Goal: Transaction & Acquisition: Purchase product/service

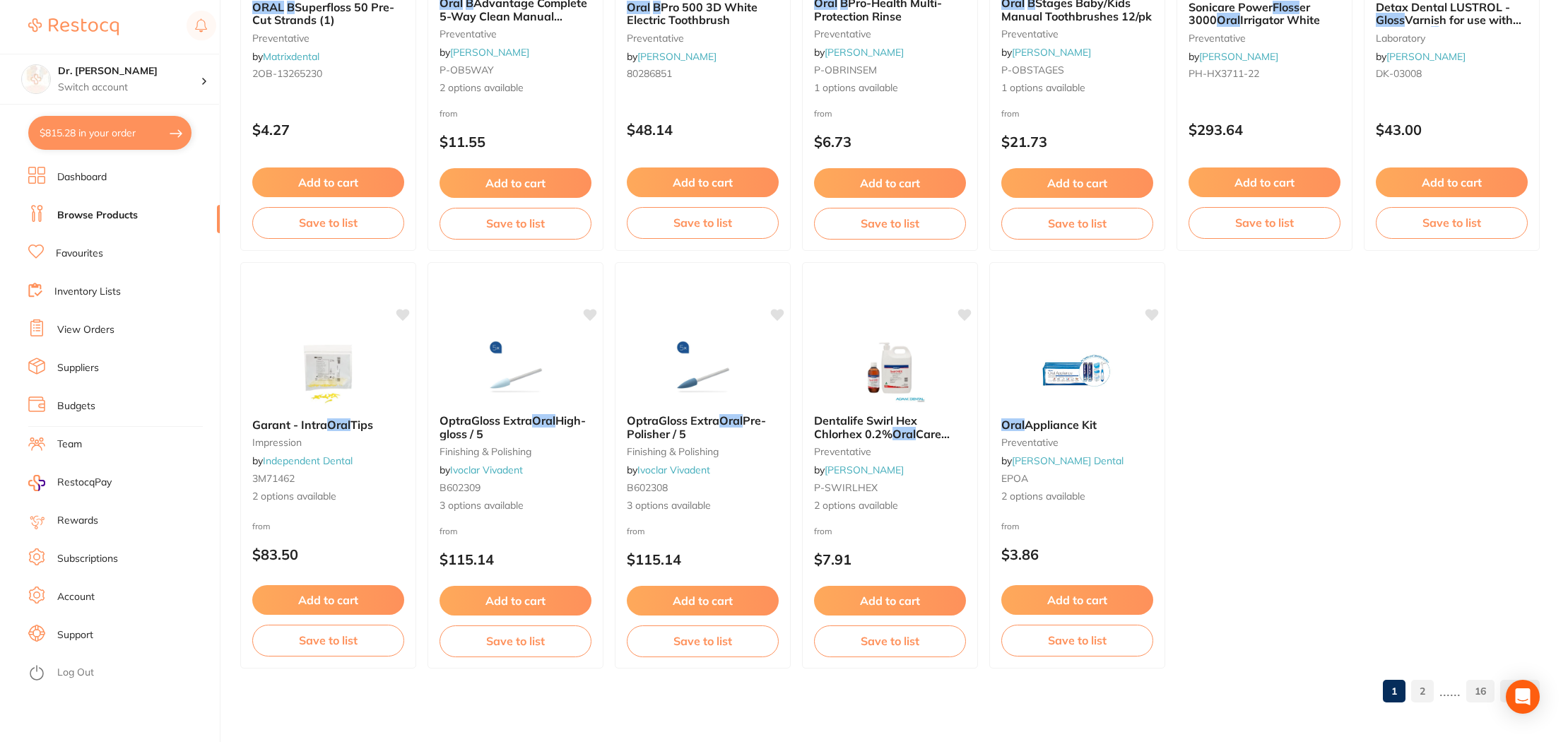
click at [74, 330] on link "View Orders" at bounding box center [85, 330] width 57 height 14
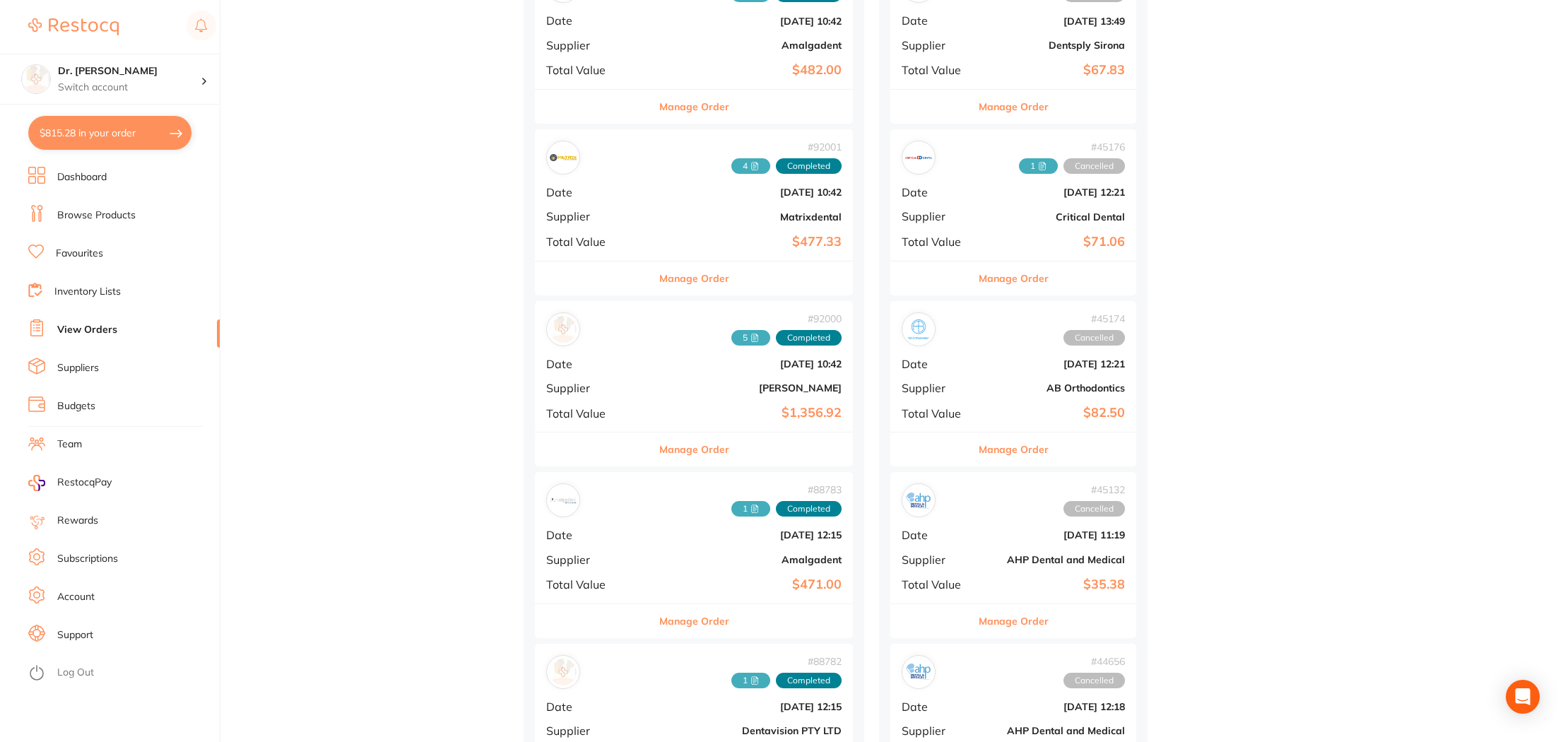
scroll to position [1783, 0]
click at [715, 374] on div "# 92000 5 Completed Date [DATE] 10:42 Supplier [PERSON_NAME] Total Value $1,356…" at bounding box center [694, 366] width 318 height 130
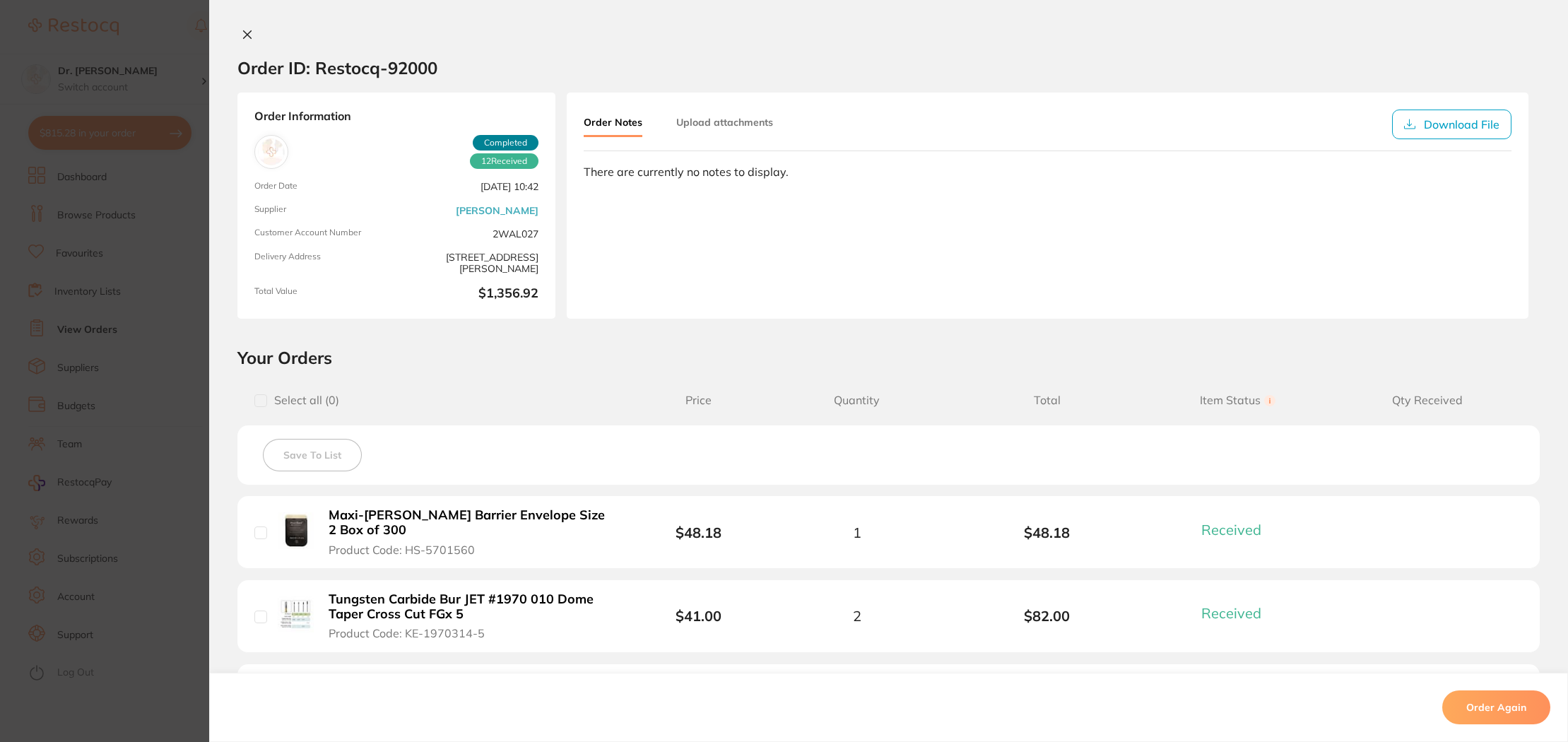
click at [238, 34] on button at bounding box center [248, 36] width 20 height 15
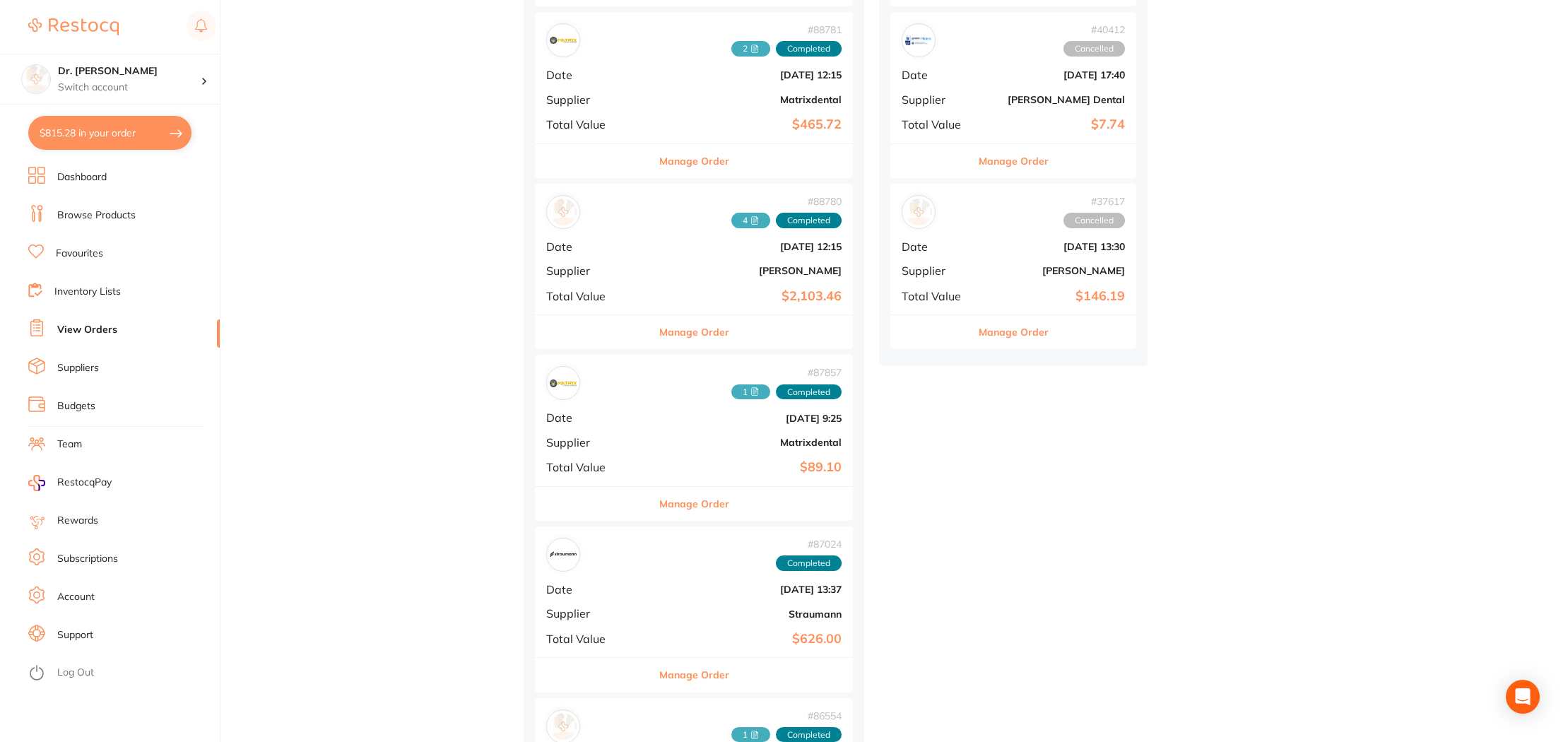
scroll to position [2610, 0]
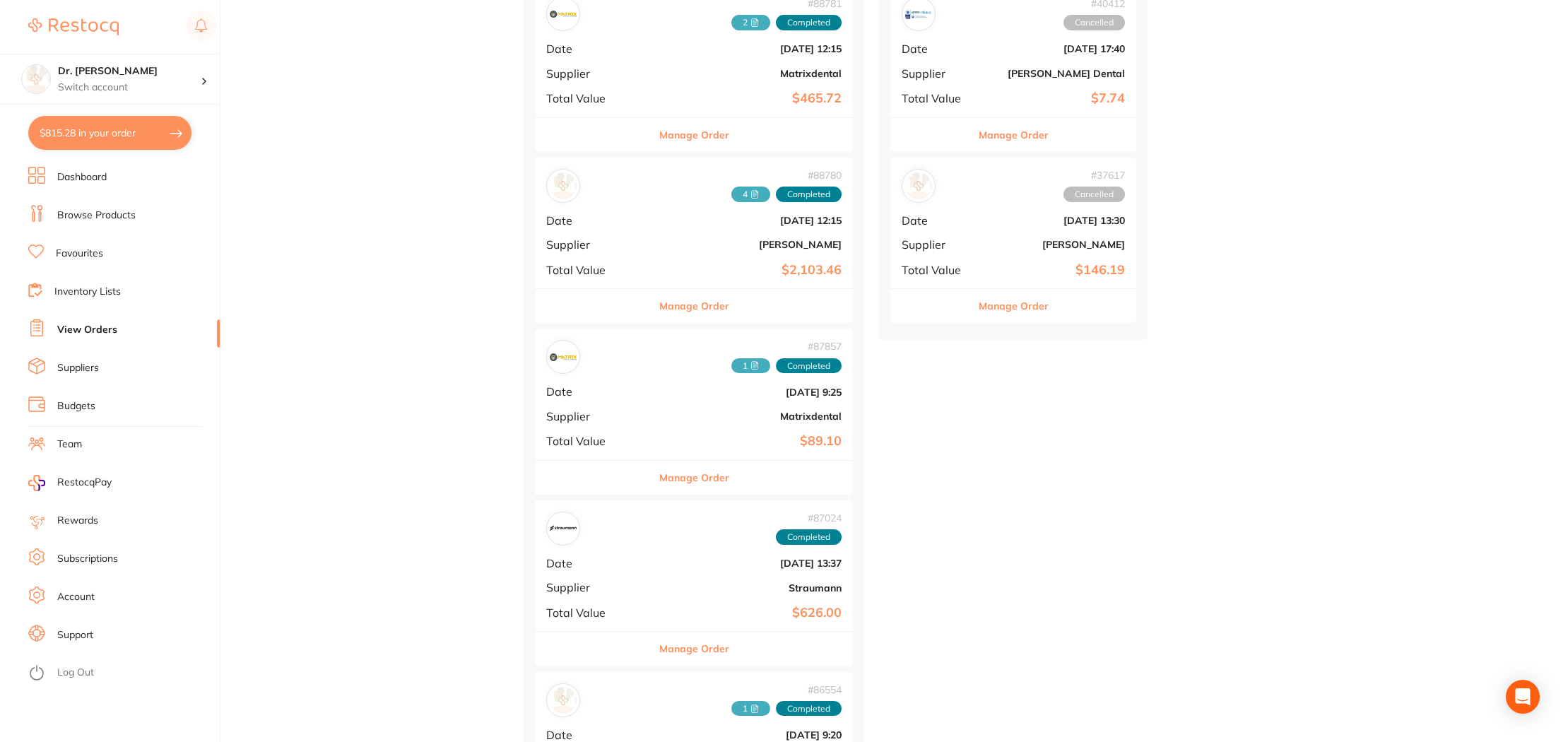
click at [588, 266] on span "Total Value" at bounding box center [593, 269] width 95 height 13
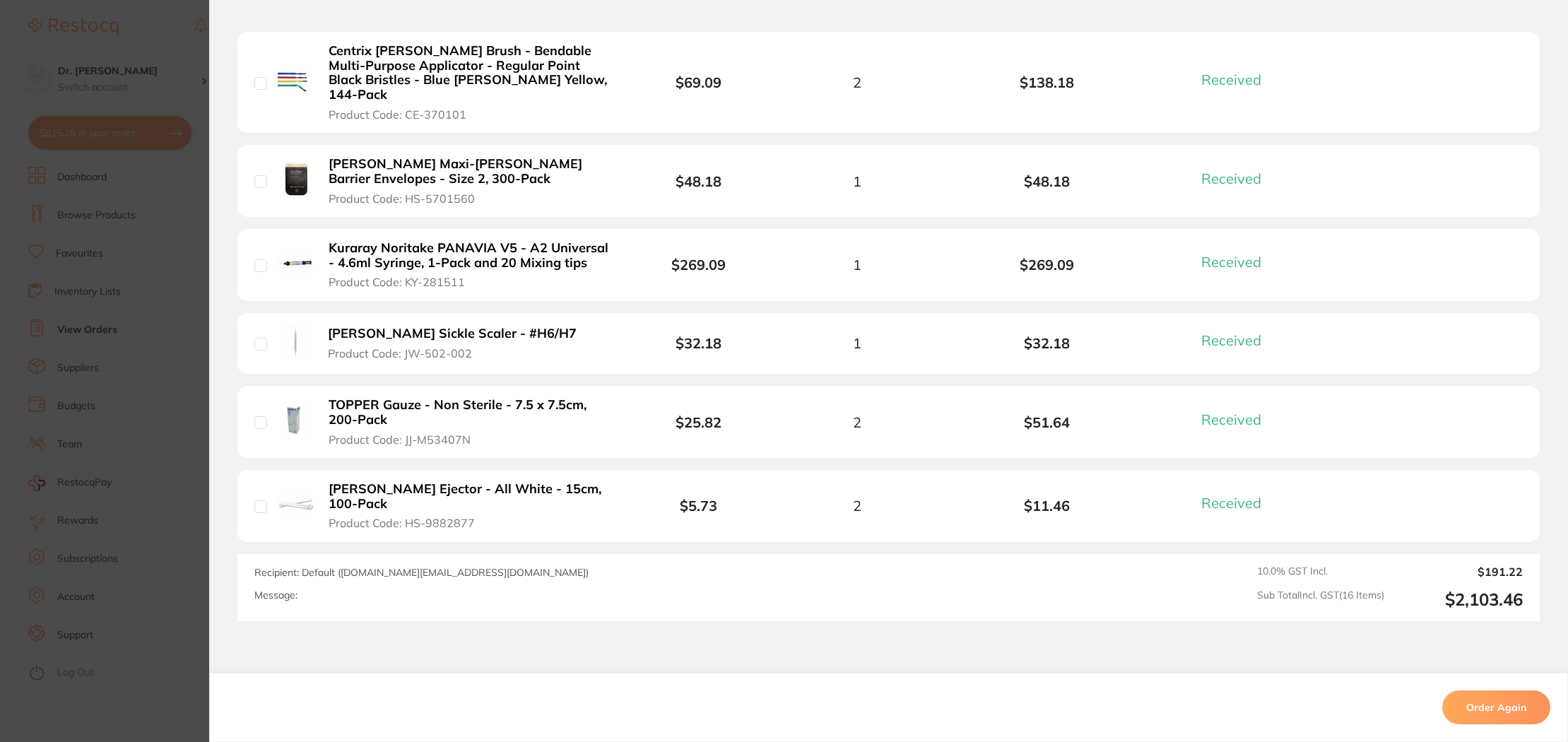
scroll to position [1381, 0]
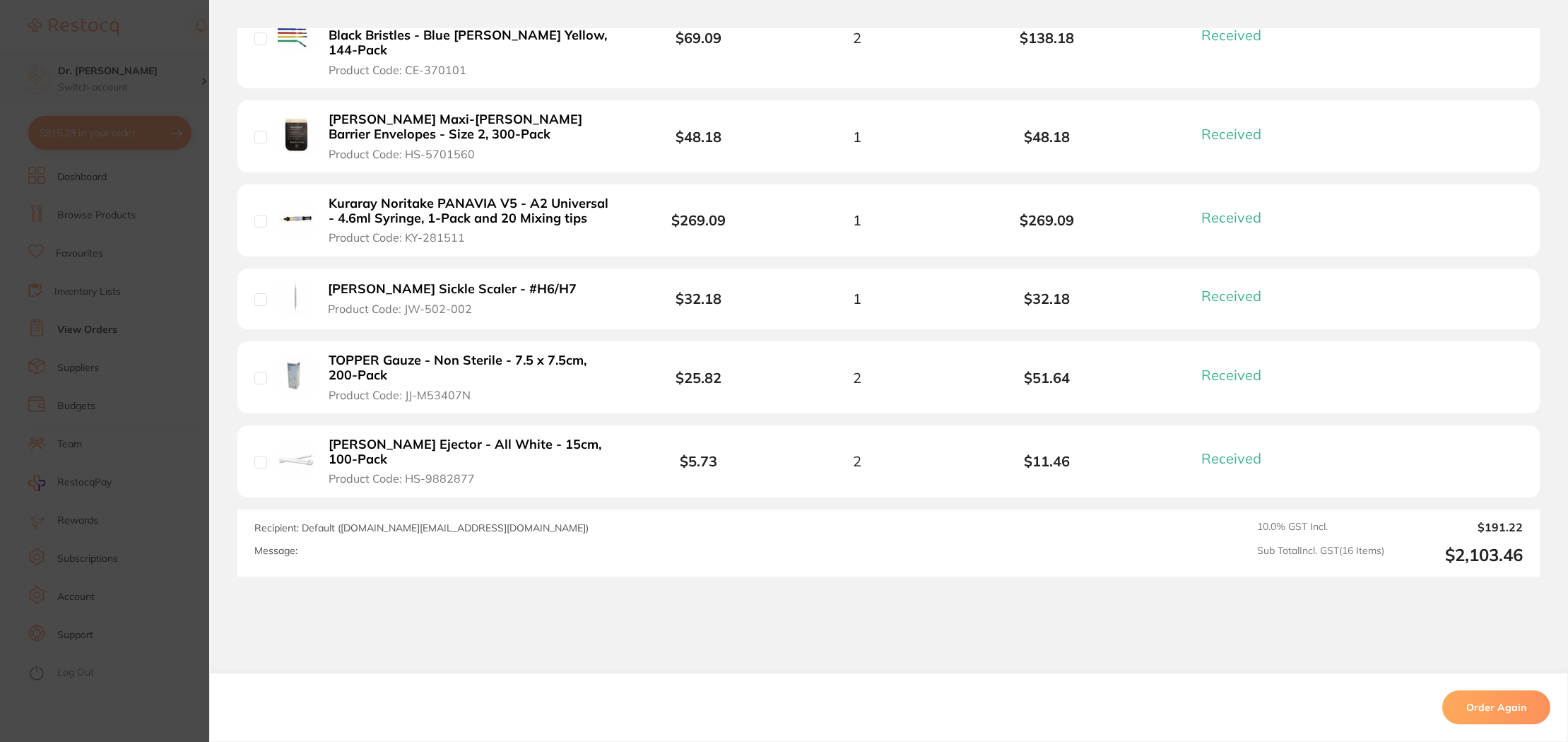
click at [191, 67] on section "Order ID: Restocq- 88780 Order Information 16 Received Completed Order Date [DA…" at bounding box center [784, 371] width 1568 height 742
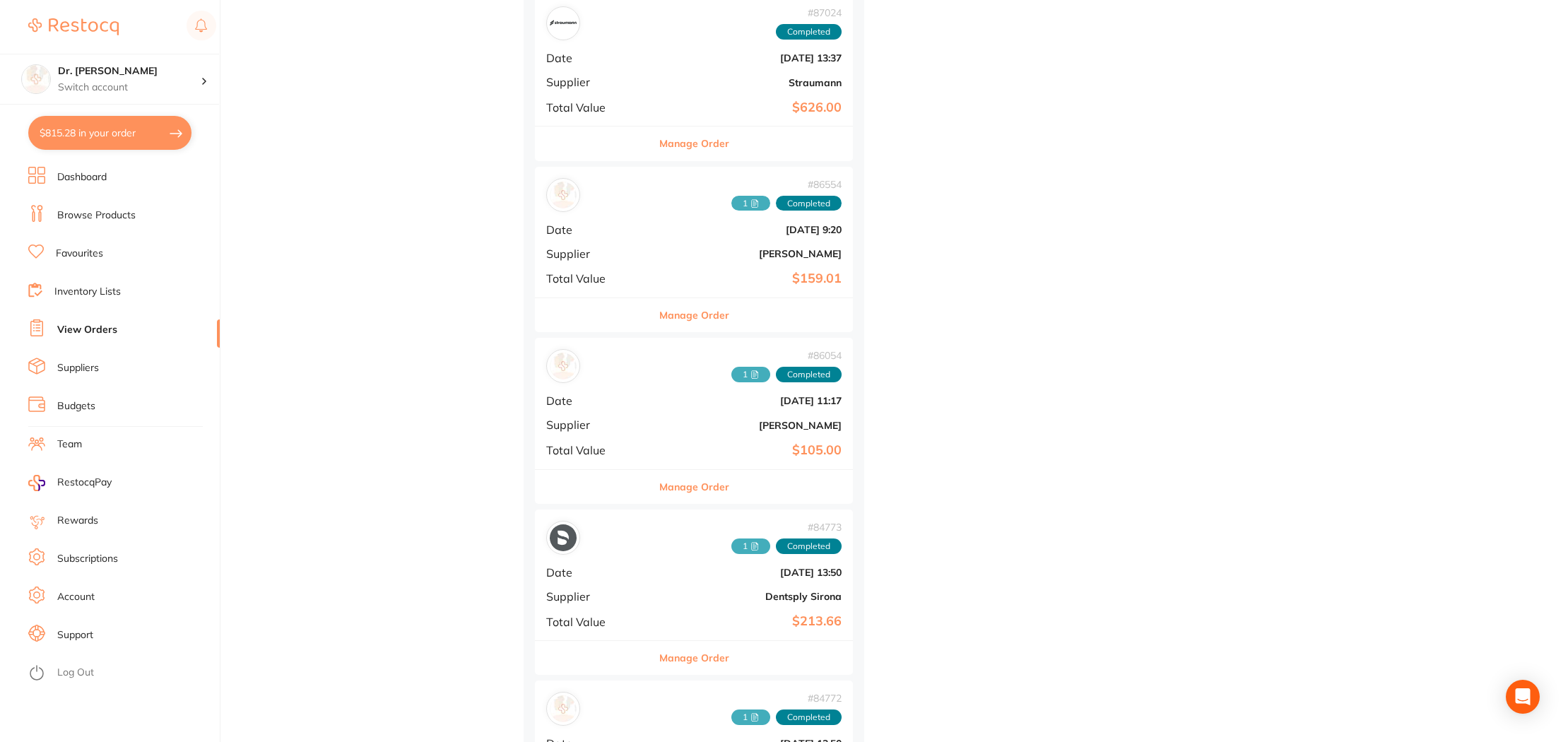
scroll to position [3116, 0]
click at [652, 253] on b "[PERSON_NAME]" at bounding box center [746, 253] width 189 height 12
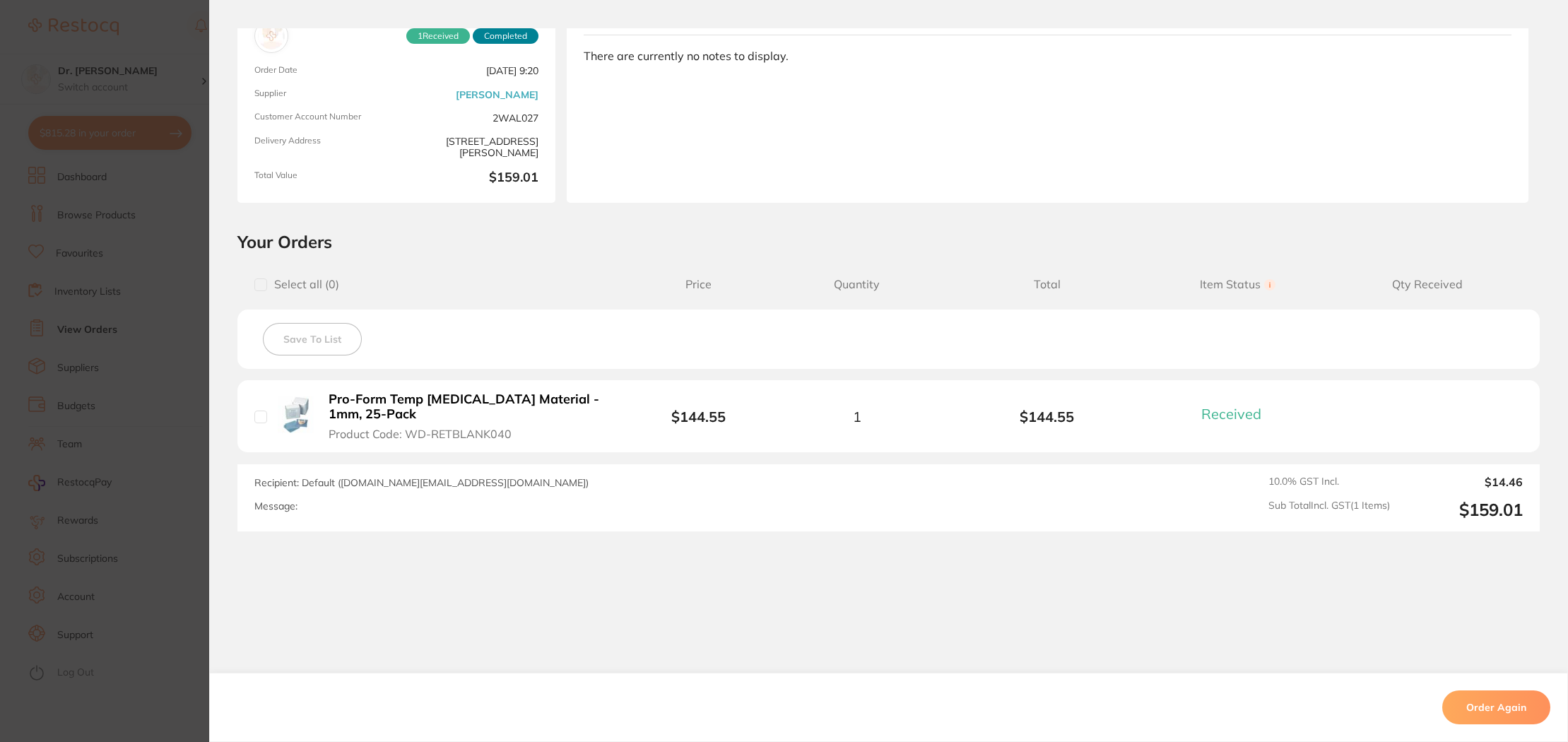
scroll to position [3491, 0]
click at [187, 98] on section "Order ID: Restocq- 86554 Order Information 1 Received Completed Order Date [DAT…" at bounding box center [784, 371] width 1568 height 742
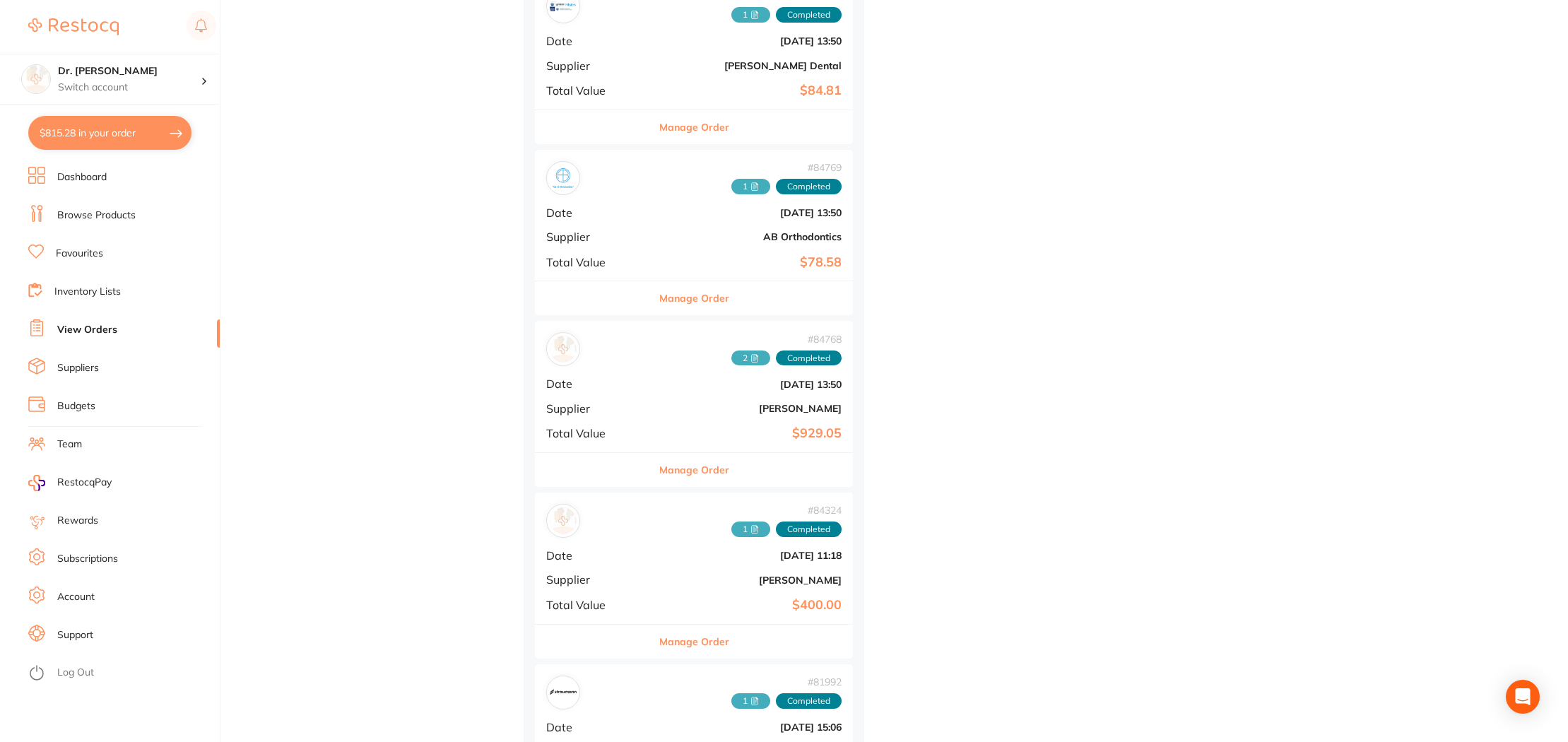
scroll to position [4168, 0]
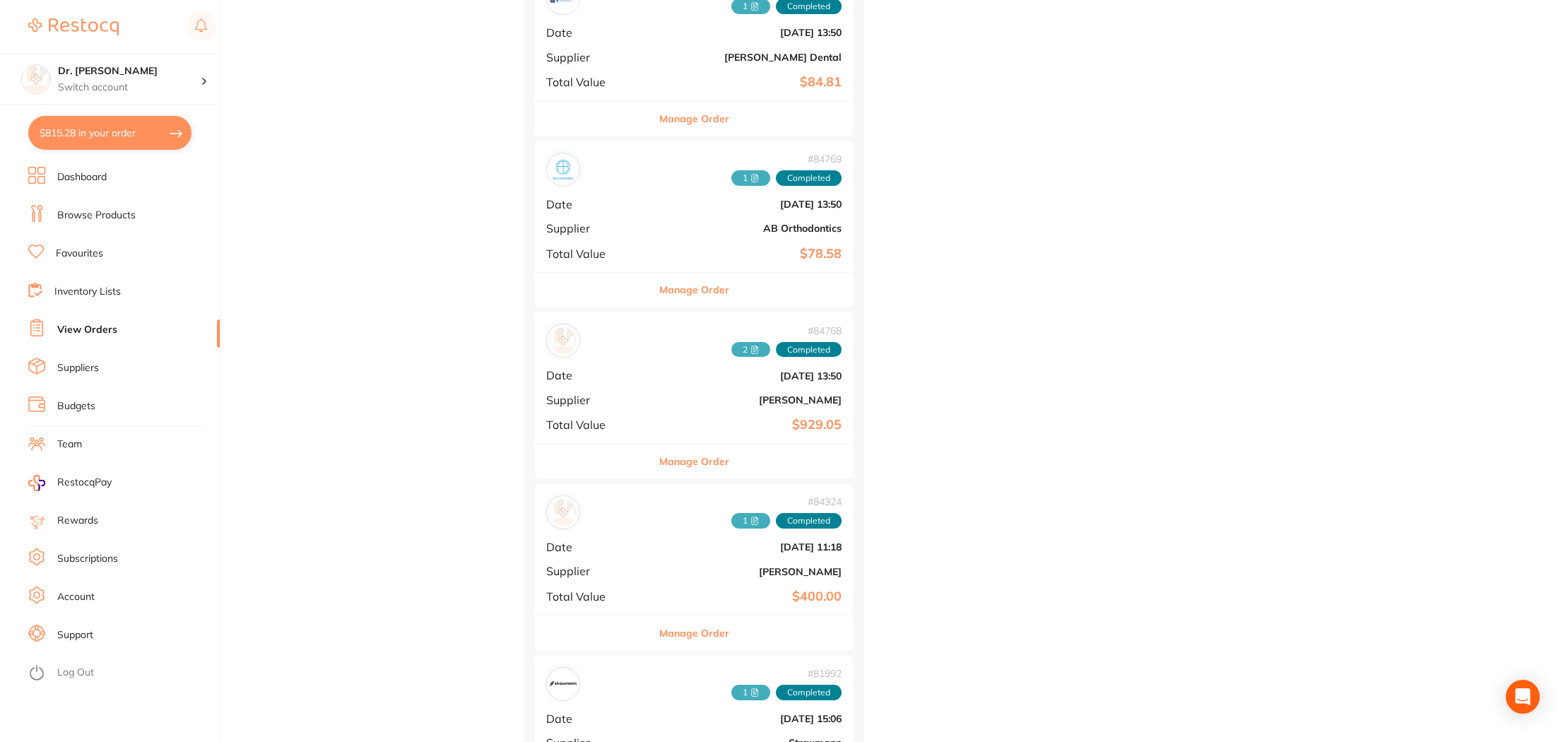
click at [584, 402] on span "Supplier" at bounding box center [593, 399] width 95 height 13
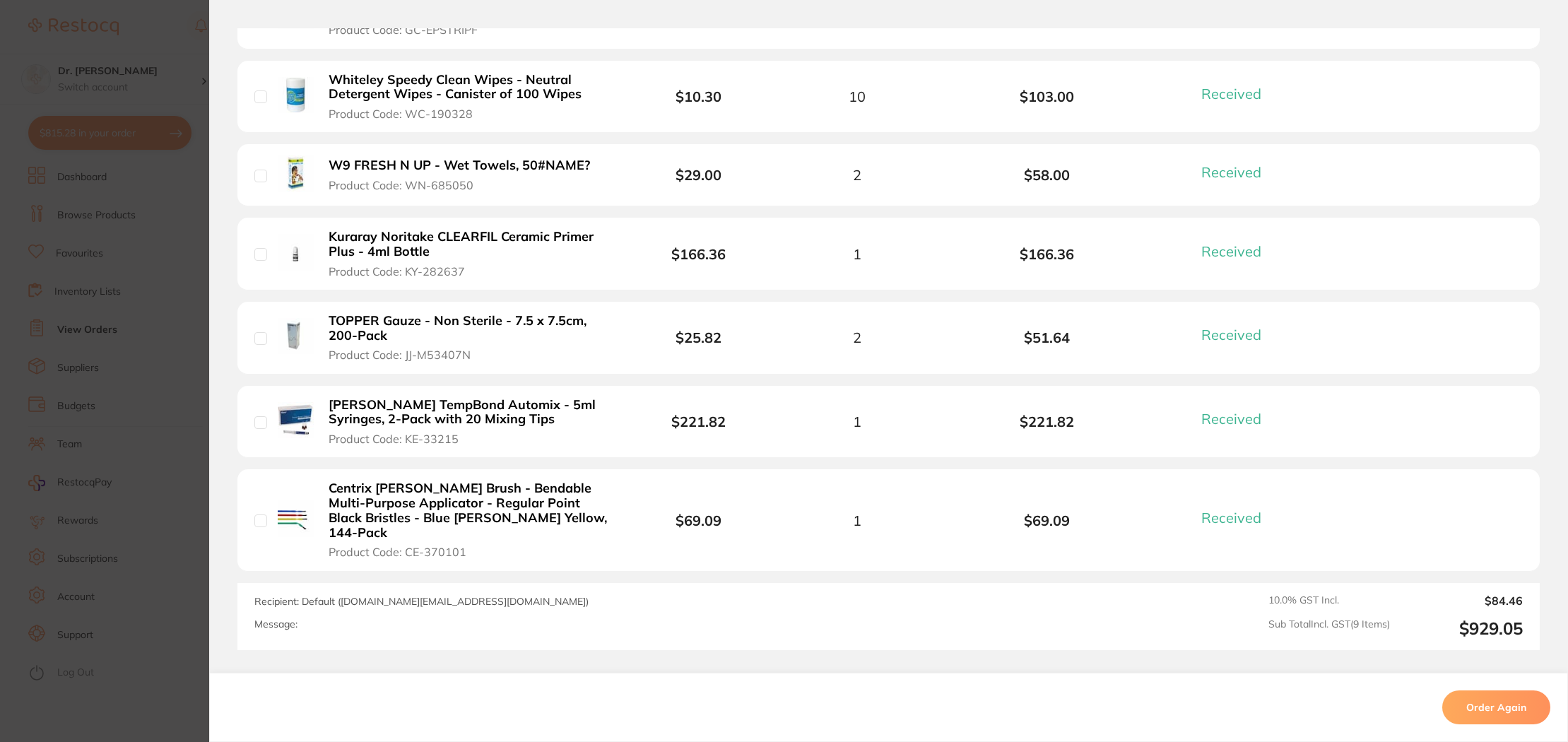
scroll to position [791, 0]
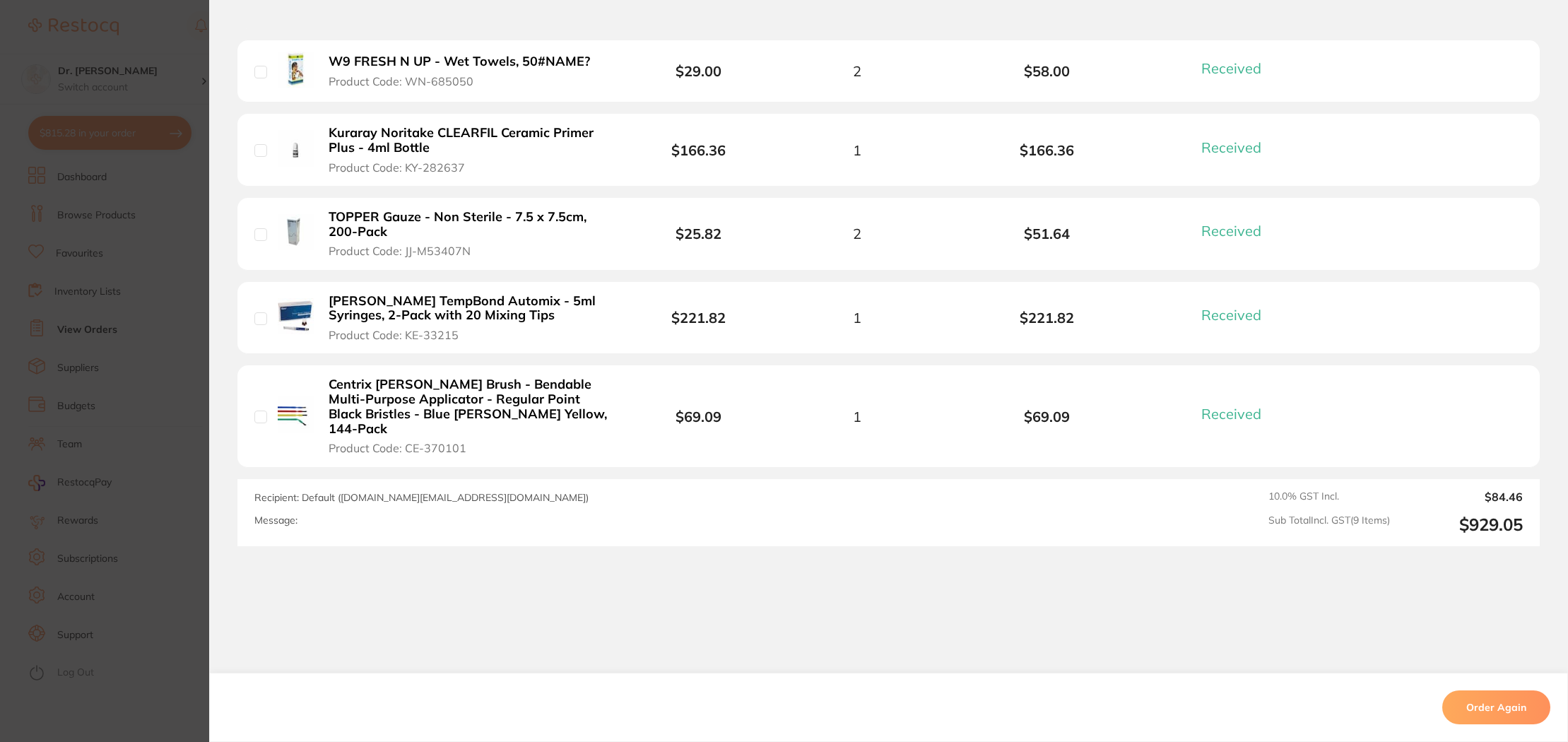
click at [189, 79] on section "Order ID: Restocq- 84768 Order Information 9 Received Completed Order Date [DAT…" at bounding box center [784, 371] width 1568 height 742
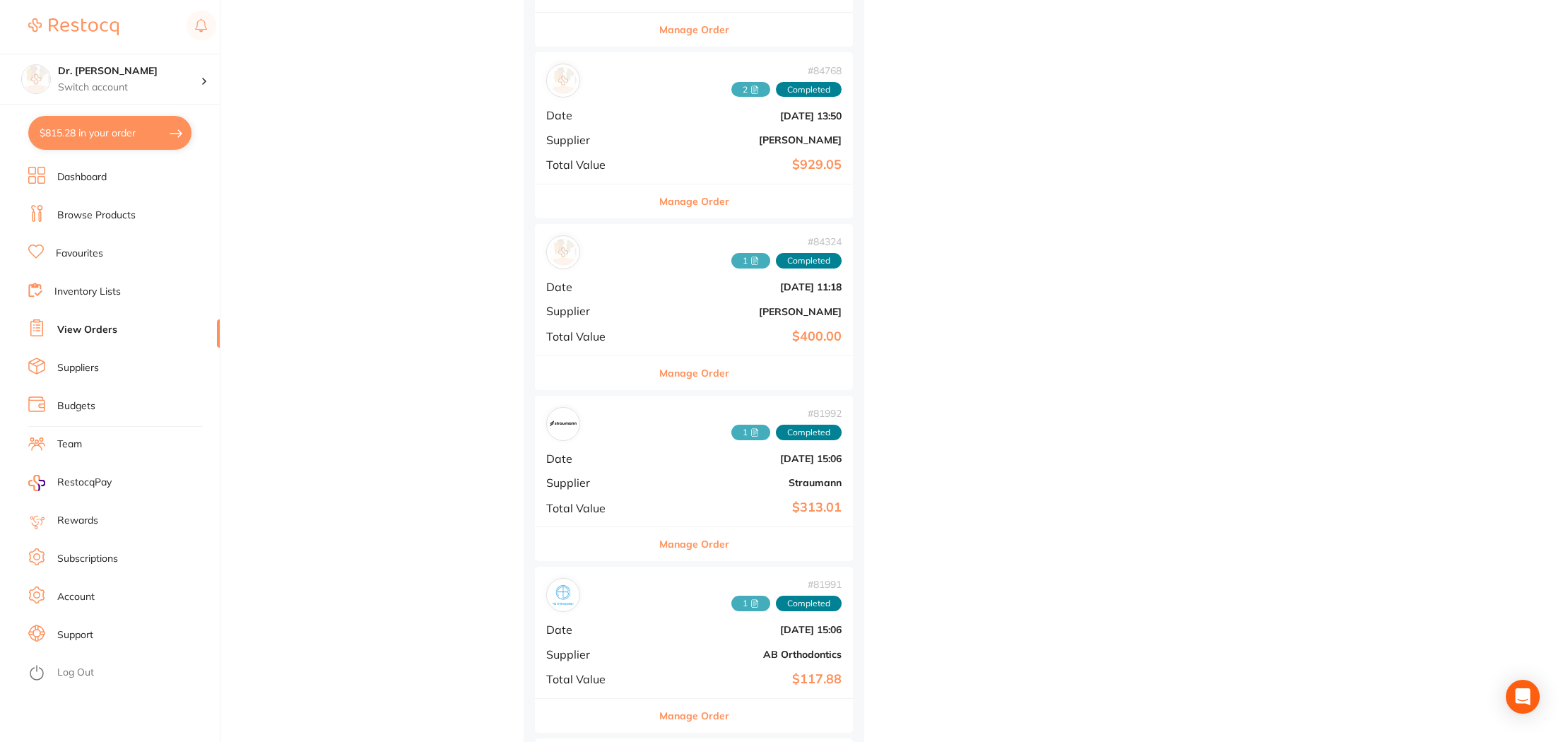
scroll to position [4428, 0]
click at [590, 284] on span "Date" at bounding box center [593, 287] width 95 height 13
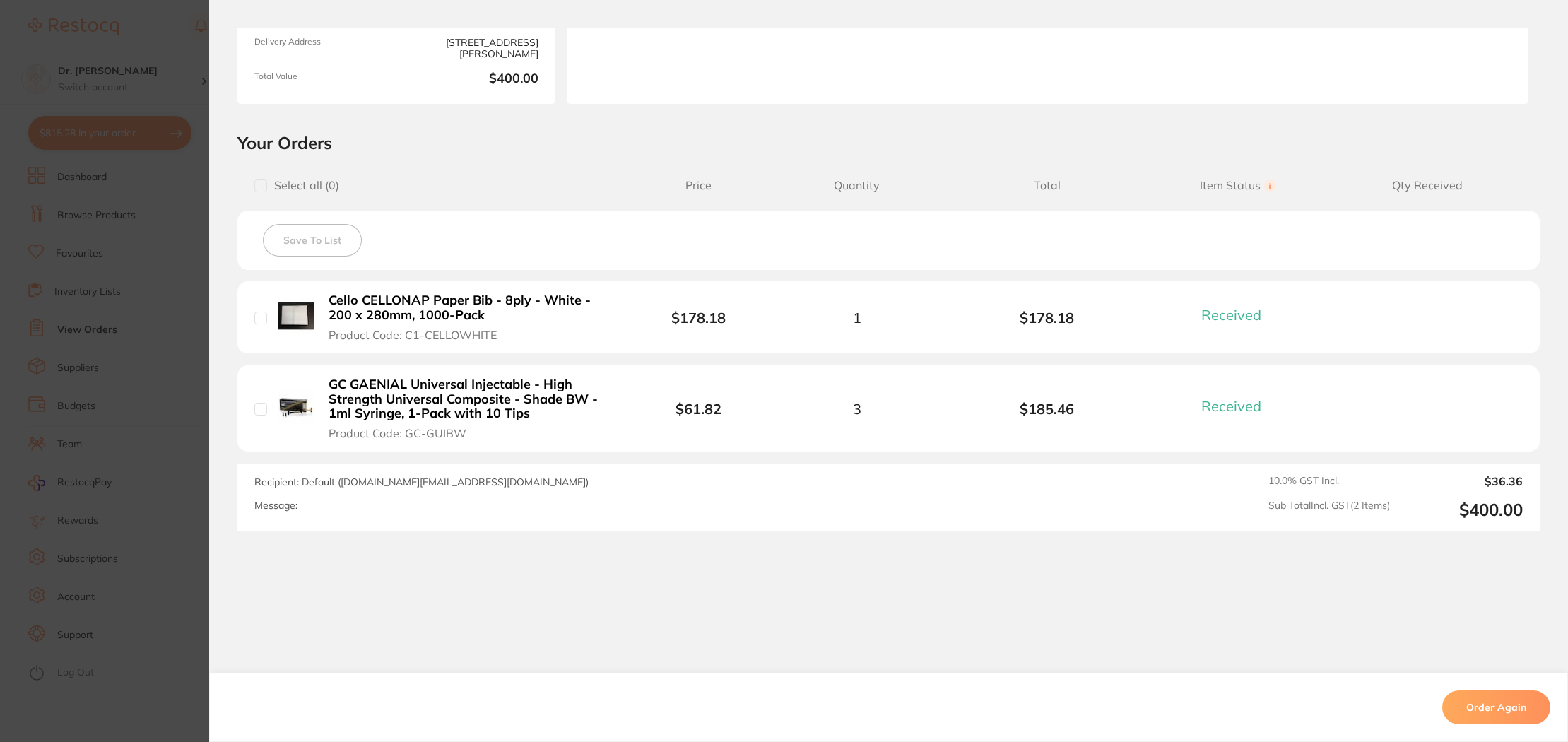
scroll to position [5299, 0]
click at [163, 64] on section "Order ID: Restocq- 84324 Order Information 2 Received Completed Order Date [DAT…" at bounding box center [784, 371] width 1568 height 742
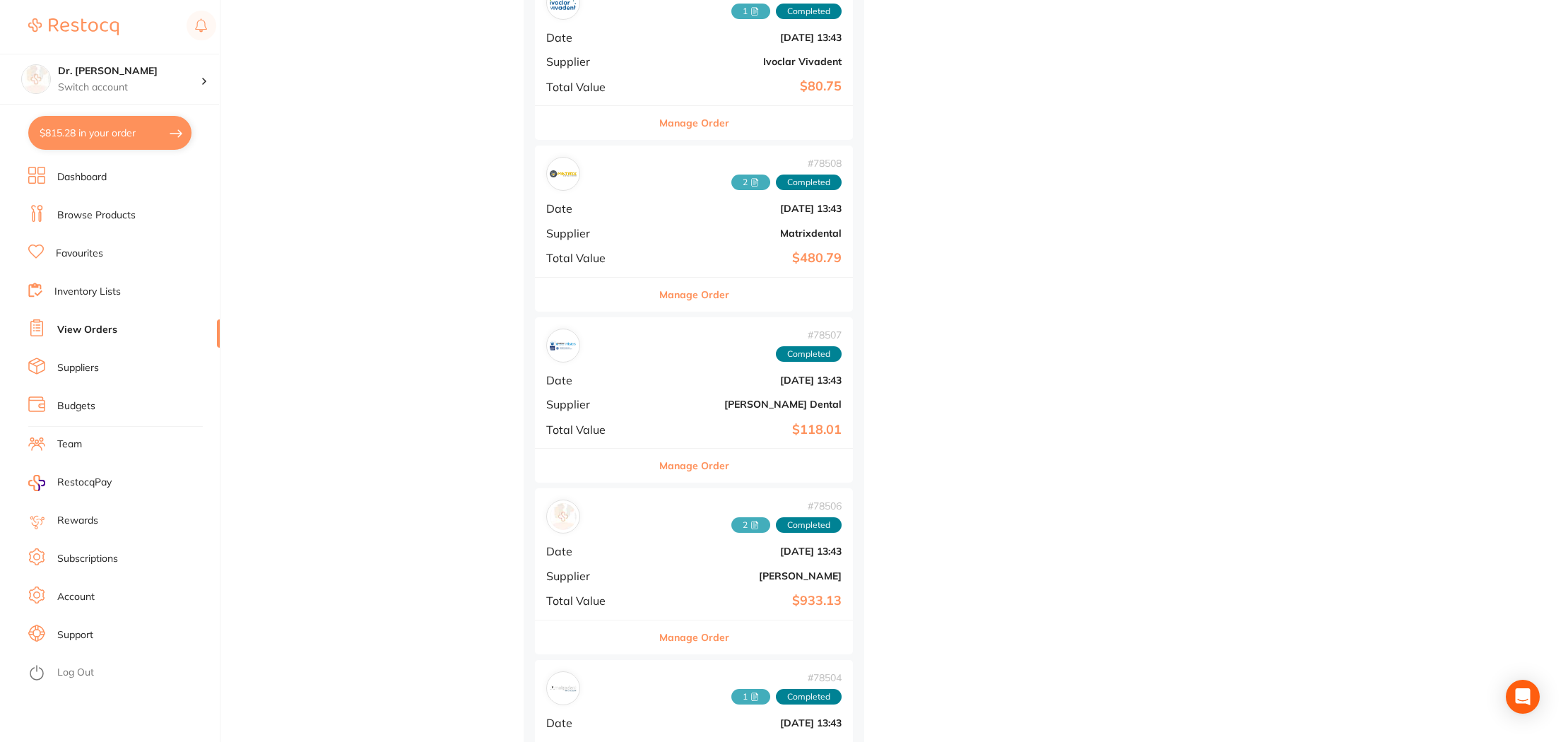
scroll to position [6415, 0]
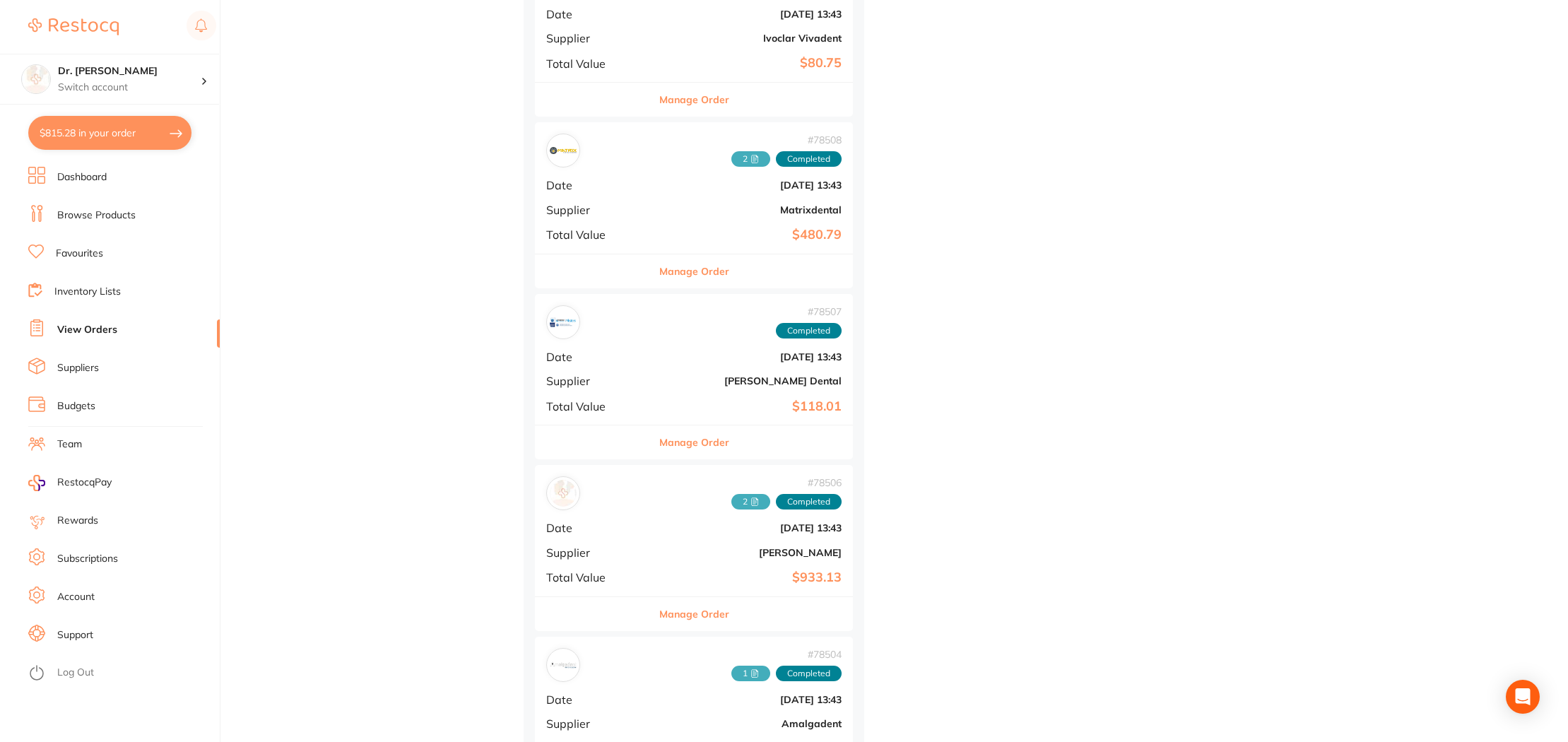
click at [616, 498] on div "# 78506 2 Completed" at bounding box center [694, 493] width 295 height 34
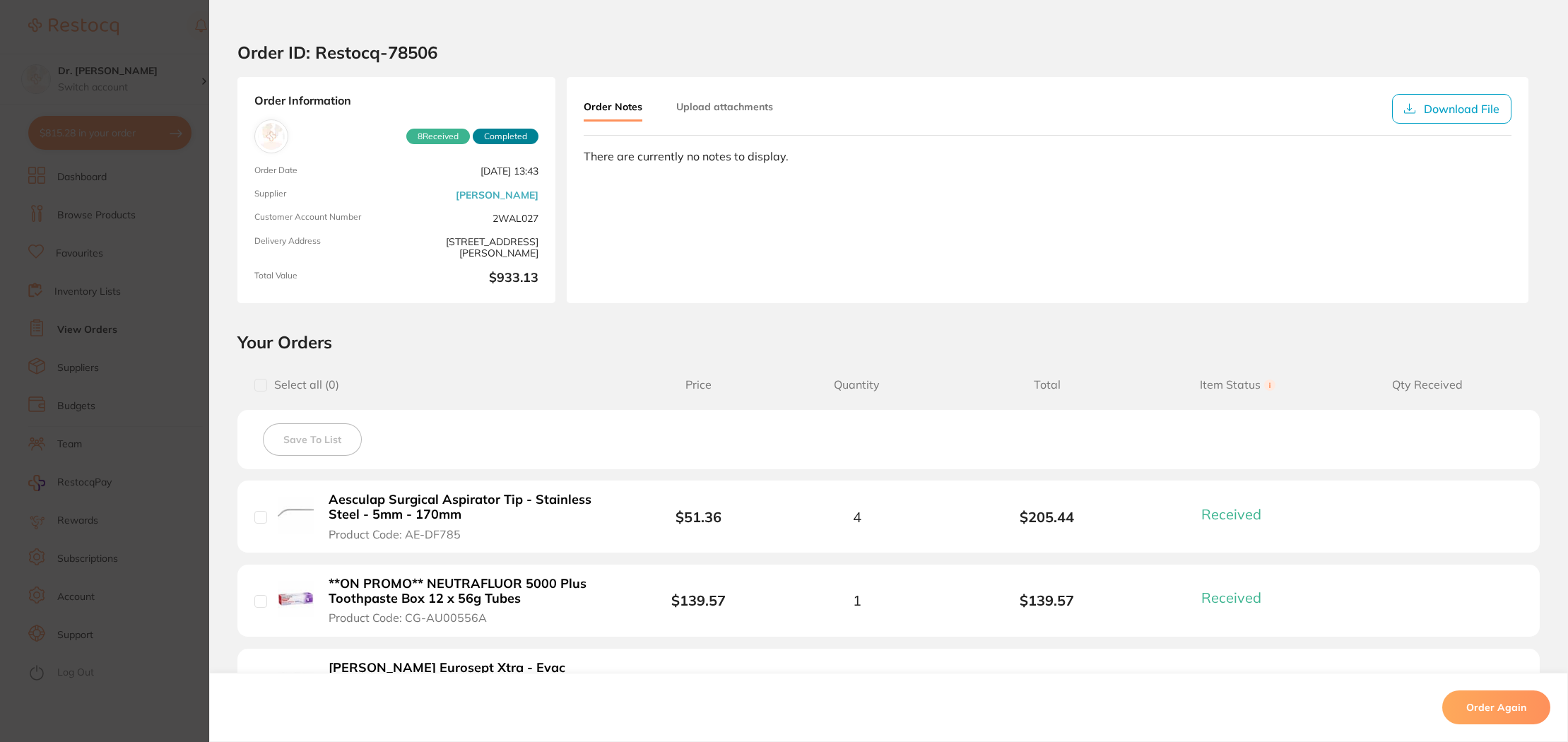
scroll to position [20, 0]
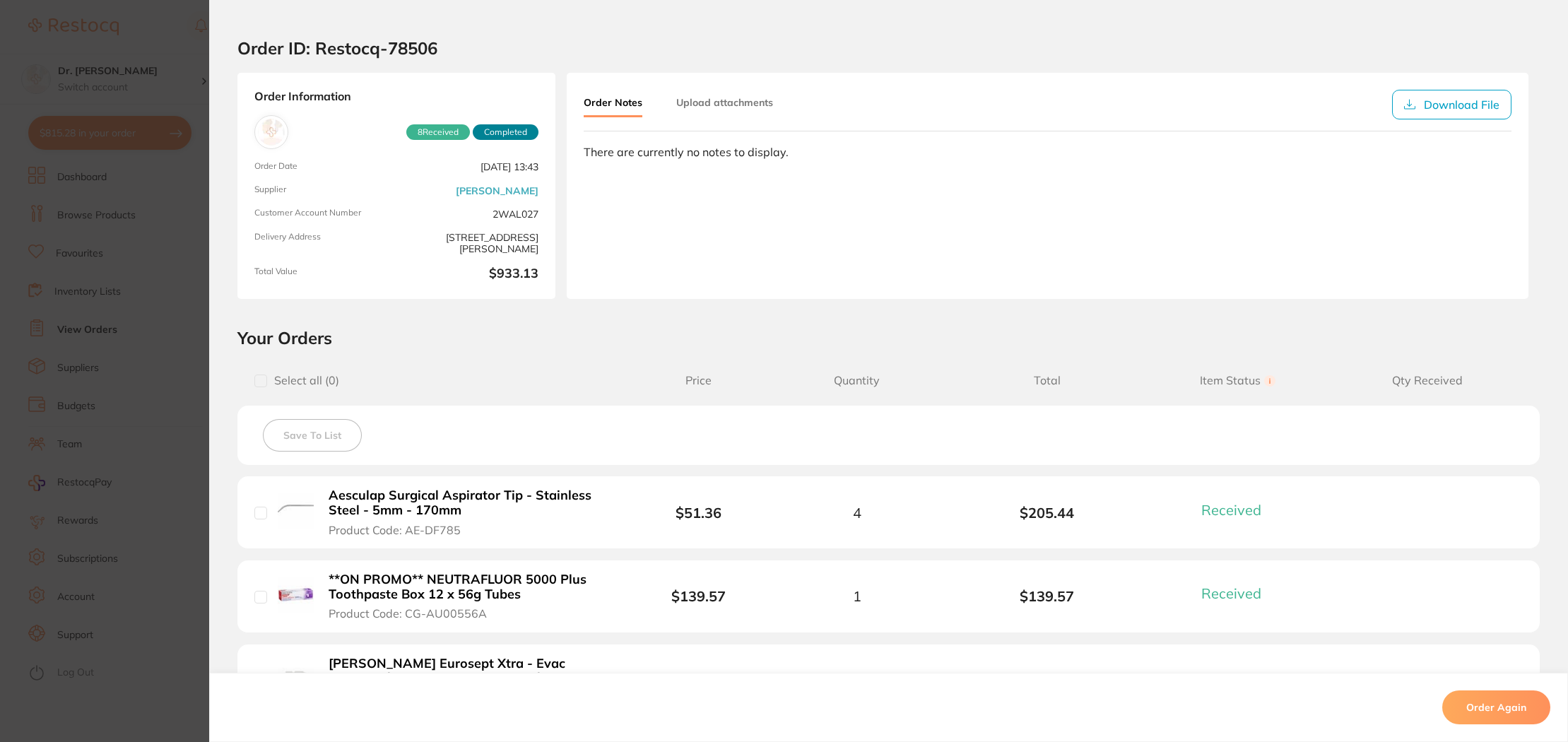
click at [193, 42] on section "Order ID: Restocq- 78506 Order Information 8 Received Completed Order Date [DAT…" at bounding box center [784, 371] width 1568 height 742
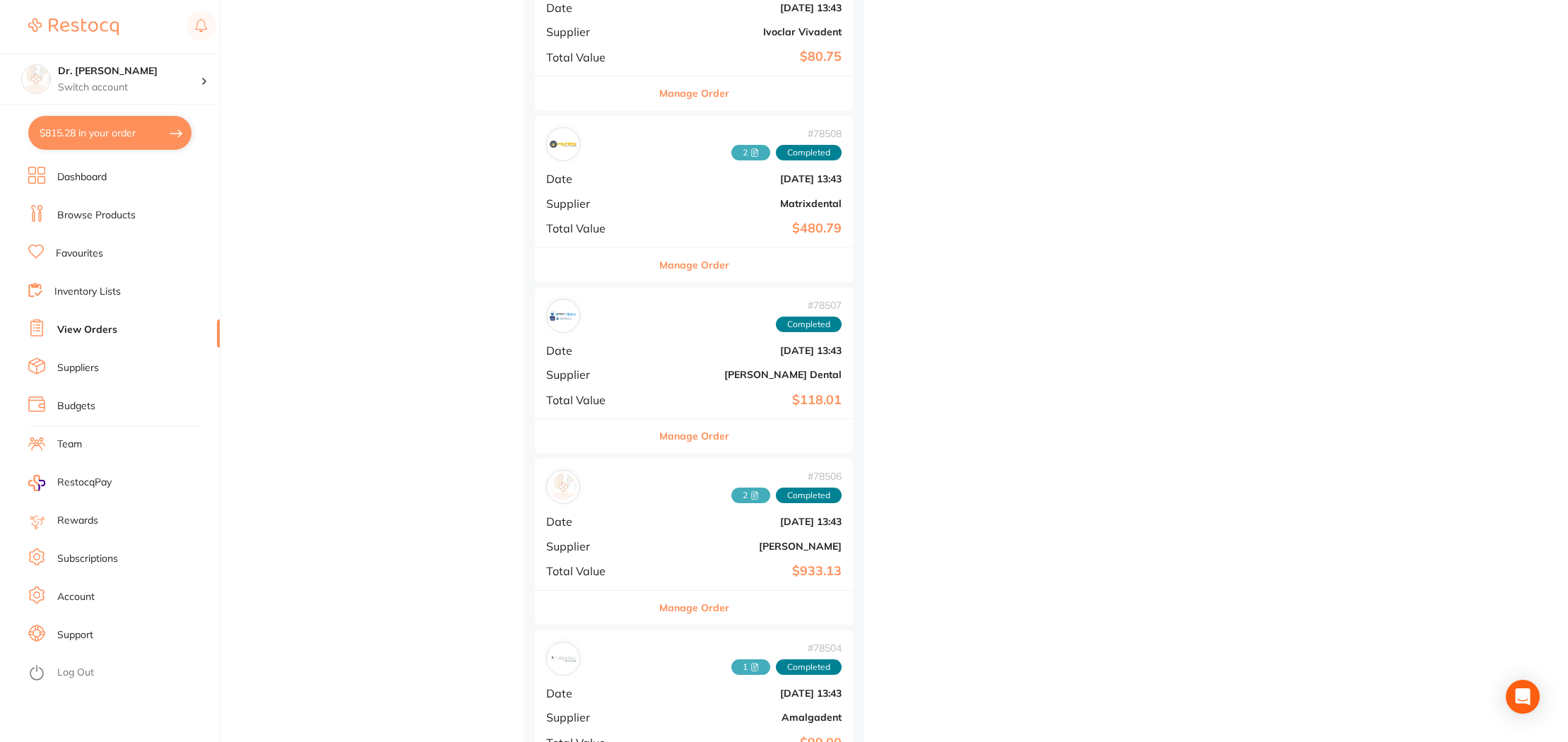
click at [91, 215] on link "Browse Products" at bounding box center [96, 215] width 79 height 14
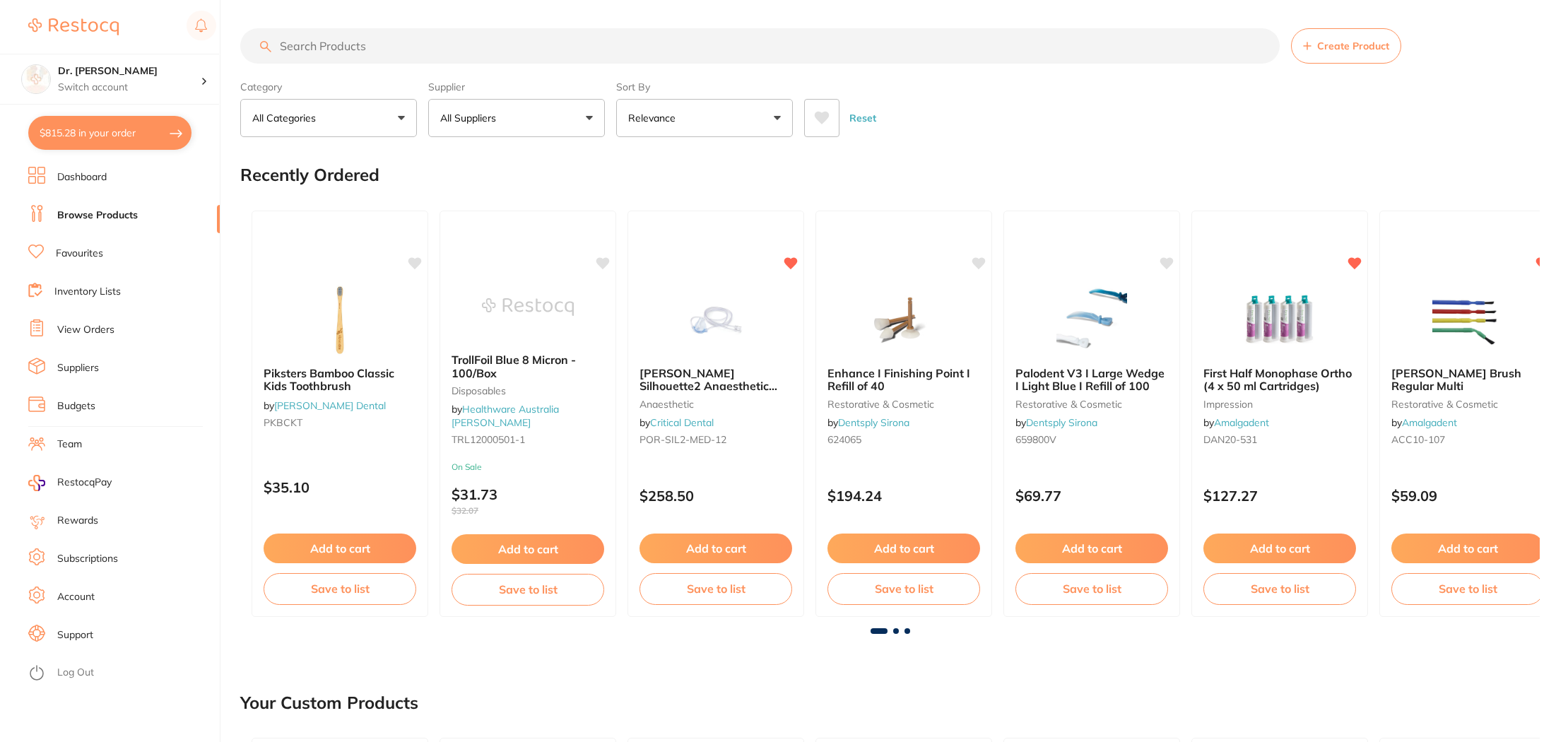
click at [465, 46] on input "search" at bounding box center [760, 46] width 1039 height 35
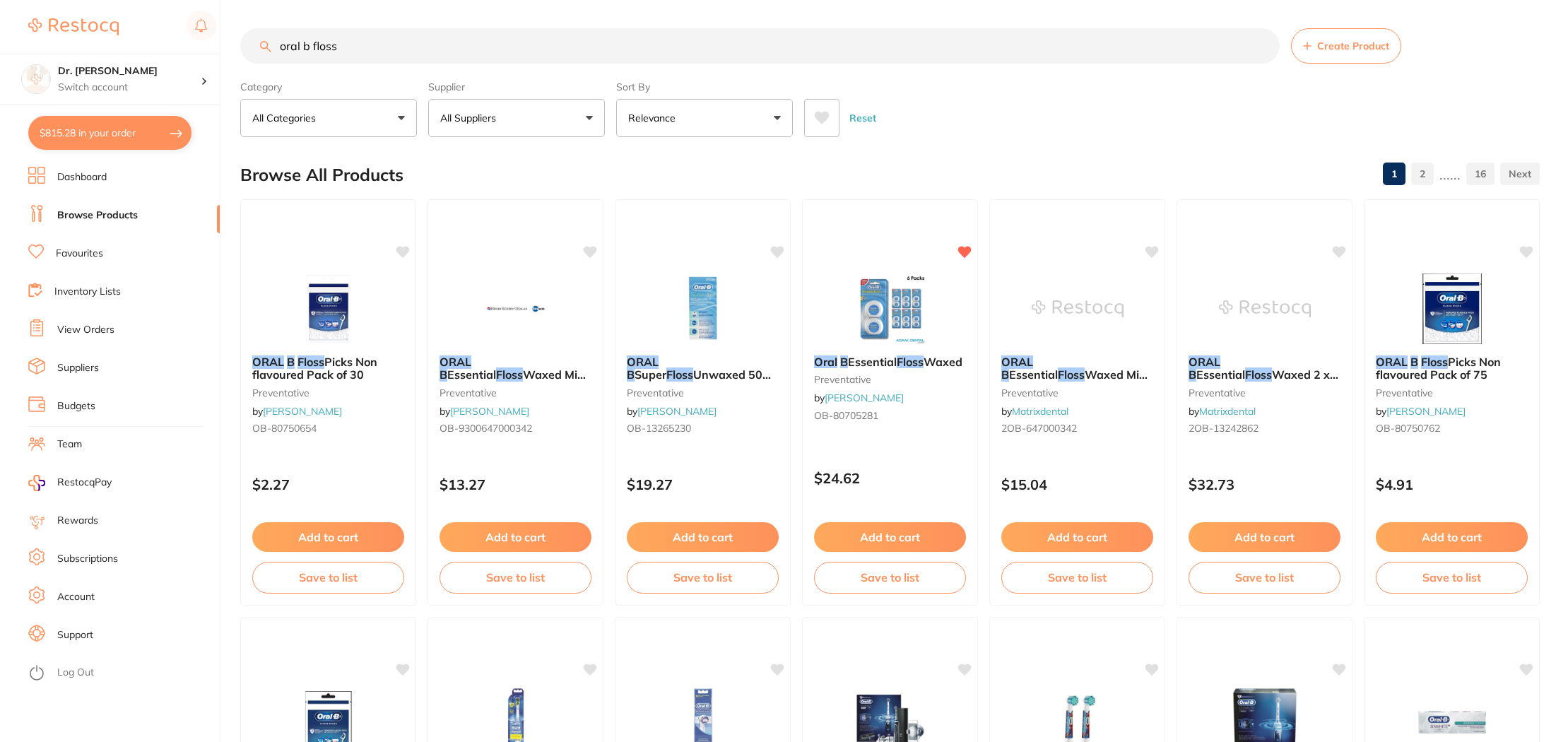
type input "oral b floss"
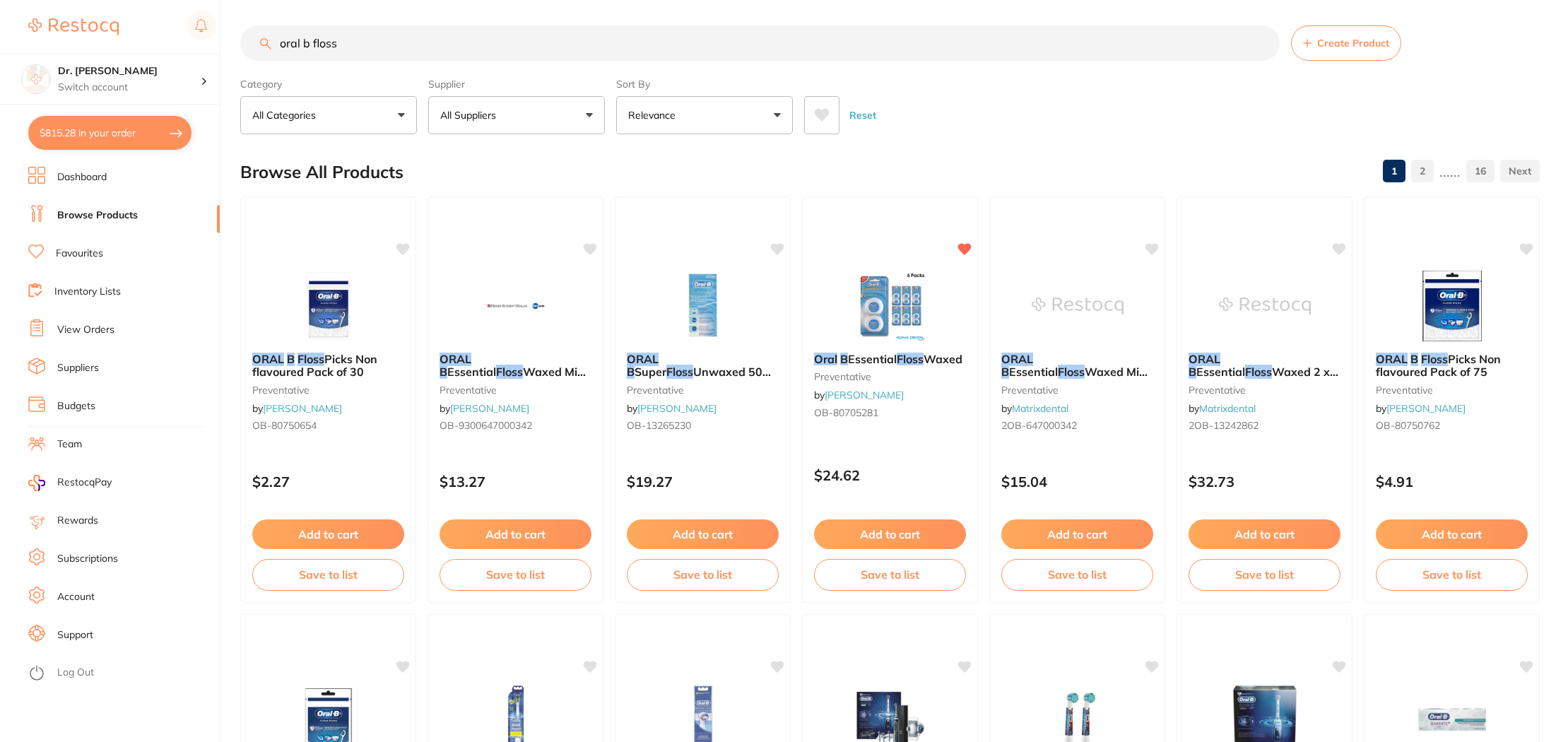
click at [537, 120] on button "All Suppliers" at bounding box center [516, 115] width 177 height 38
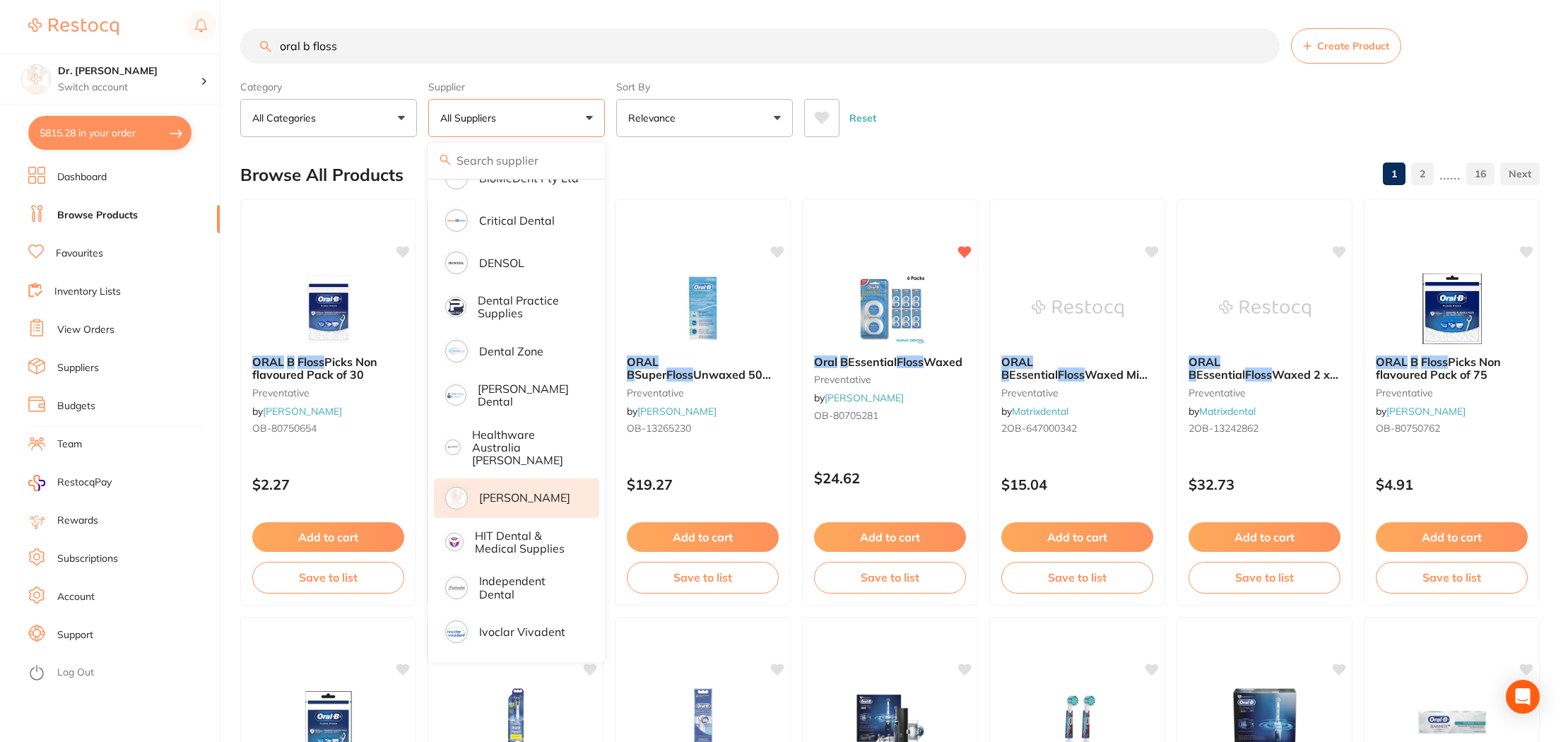
scroll to position [324, 0]
click at [512, 488] on p "[PERSON_NAME]" at bounding box center [525, 494] width 91 height 13
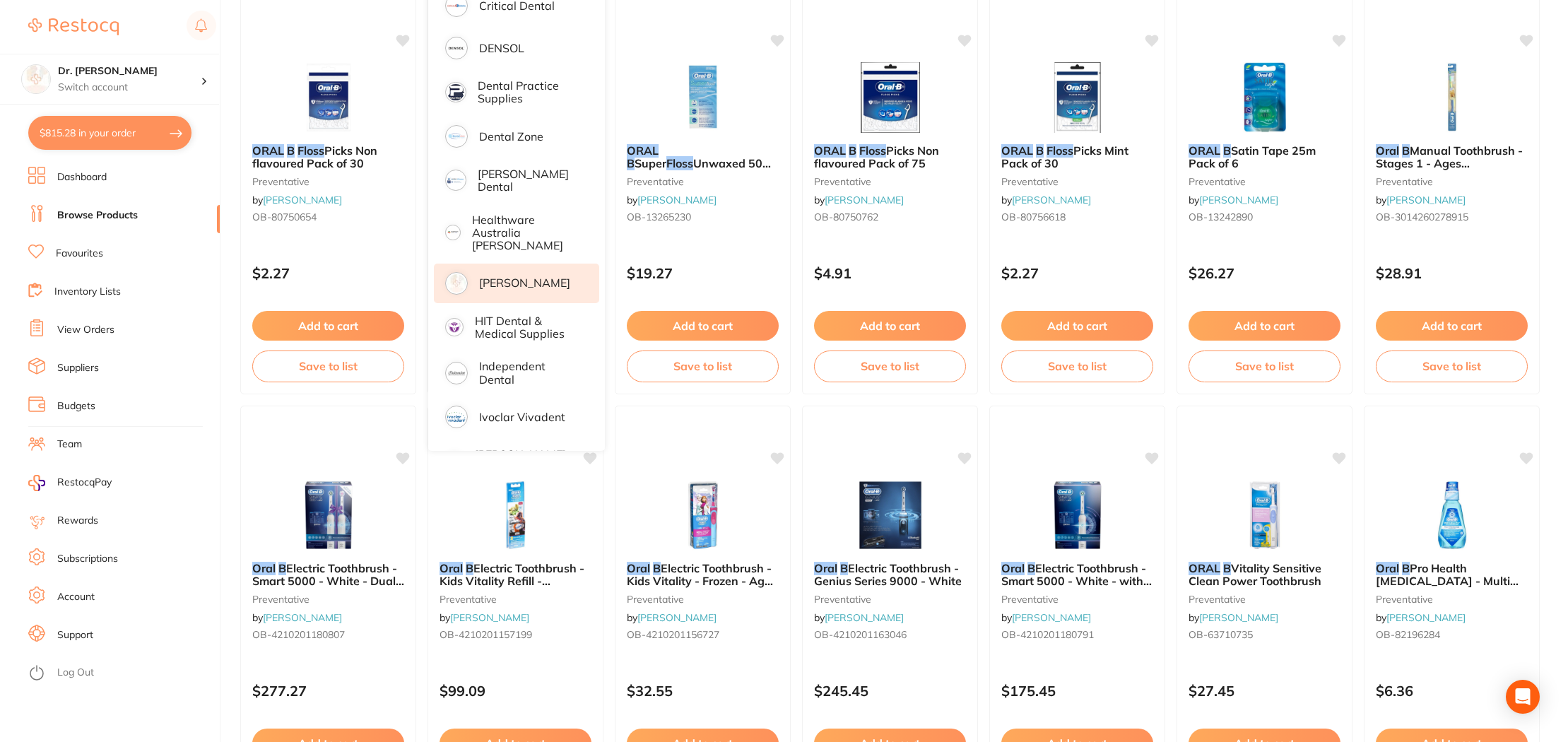
scroll to position [209, 0]
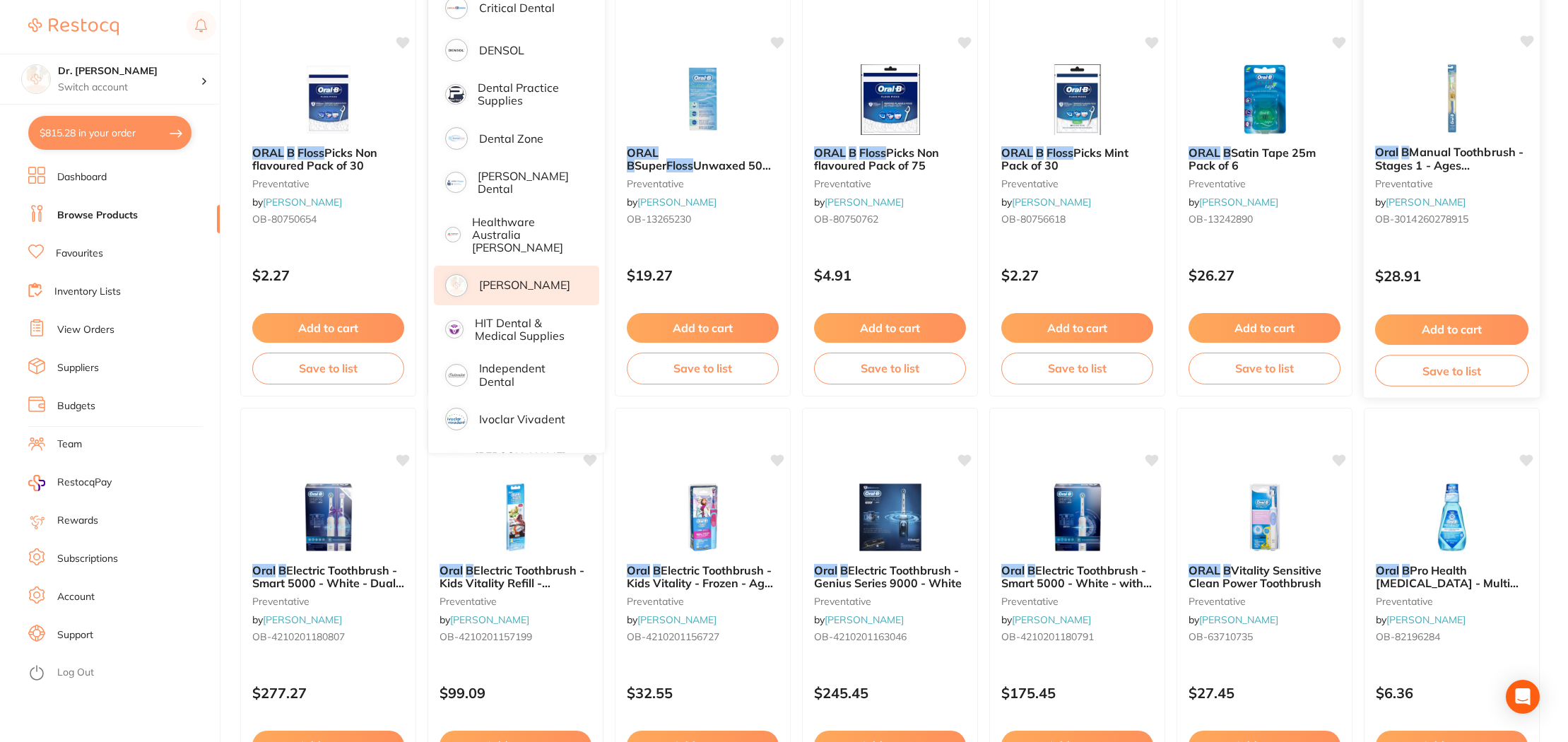
click at [1413, 38] on div "Oral B Manual Toothbrush - Stages 1 - Ages [DEMOGRAPHIC_DATA] Months - Baby Poo…" at bounding box center [1452, 193] width 177 height 411
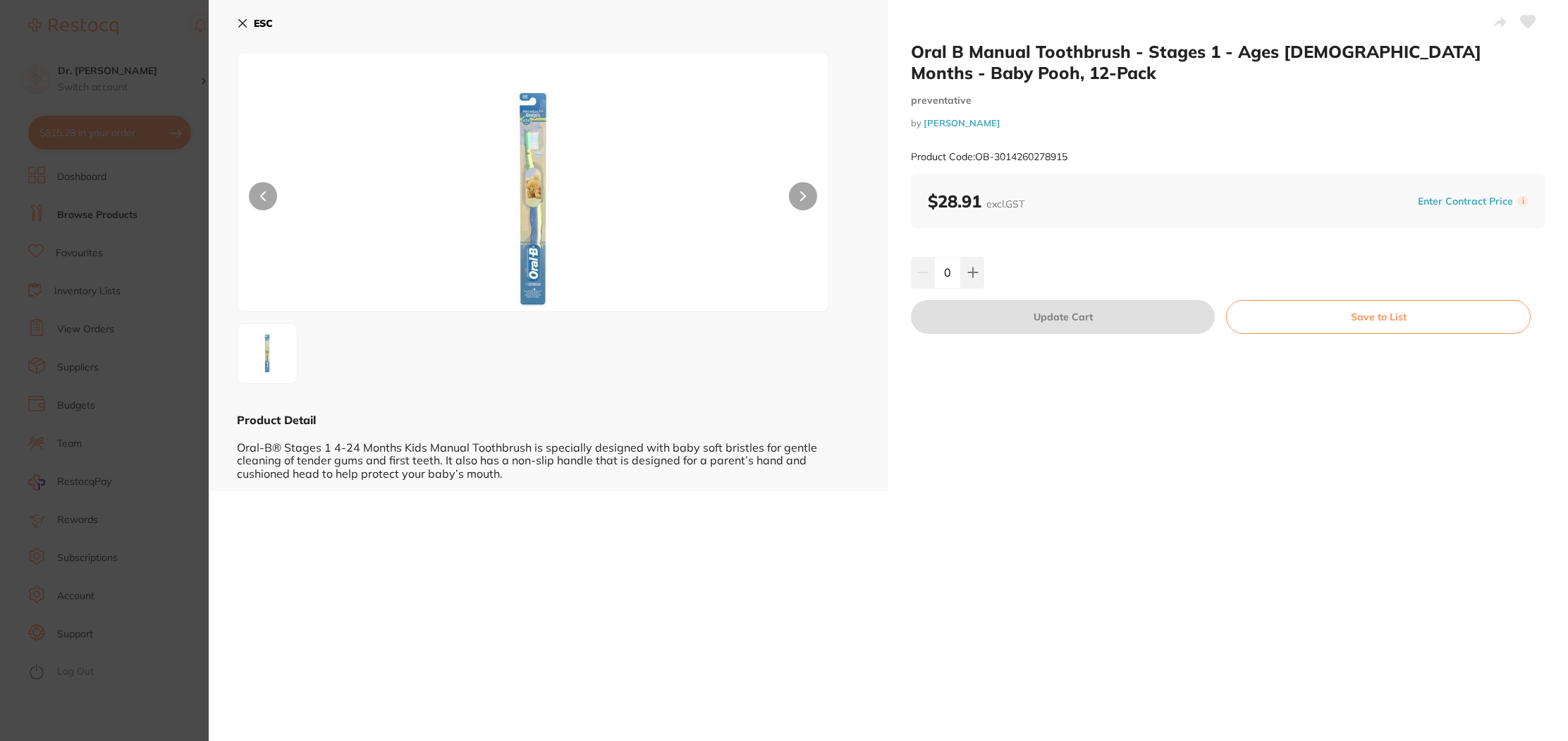
click at [237, 22] on icon at bounding box center [243, 23] width 12 height 12
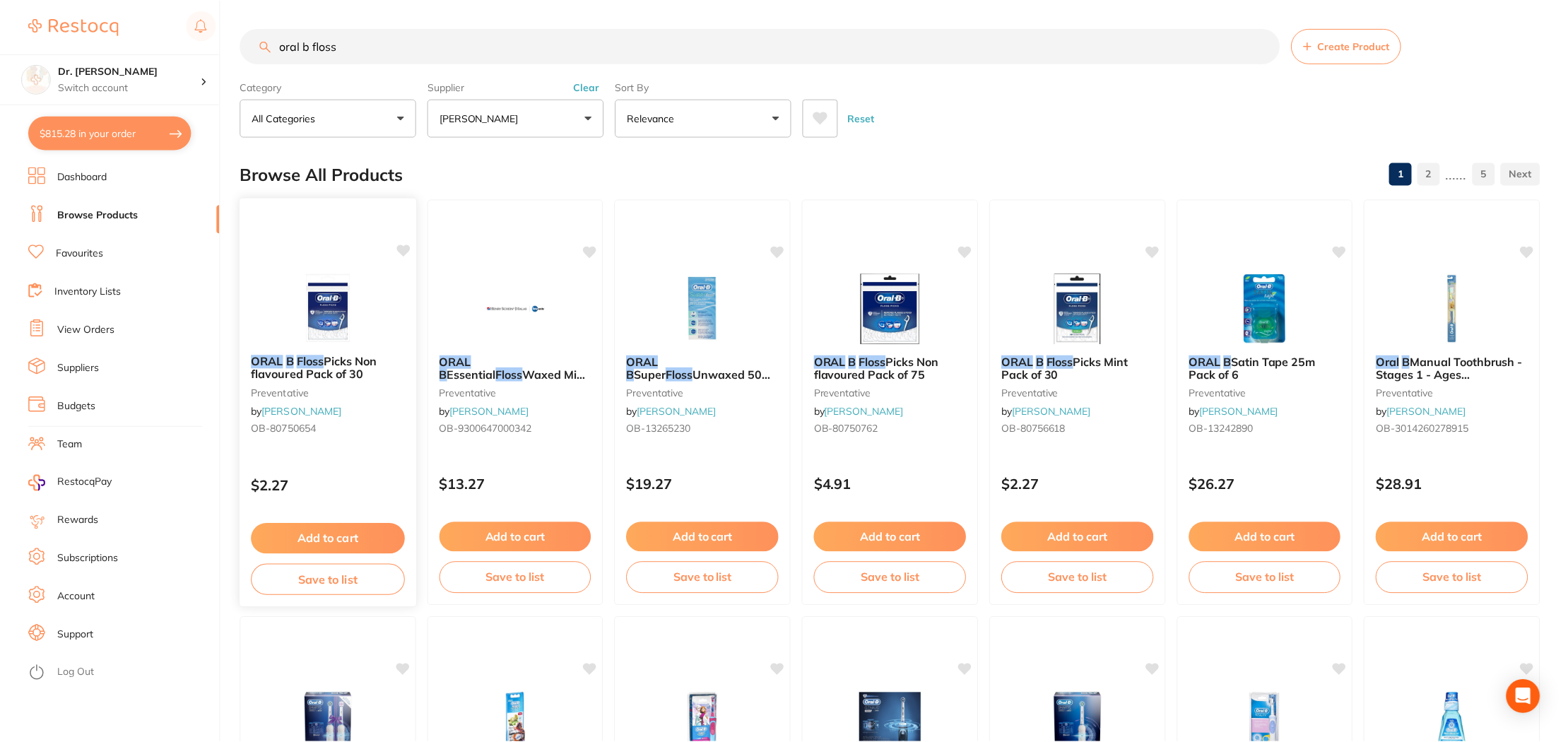
scroll to position [209, 0]
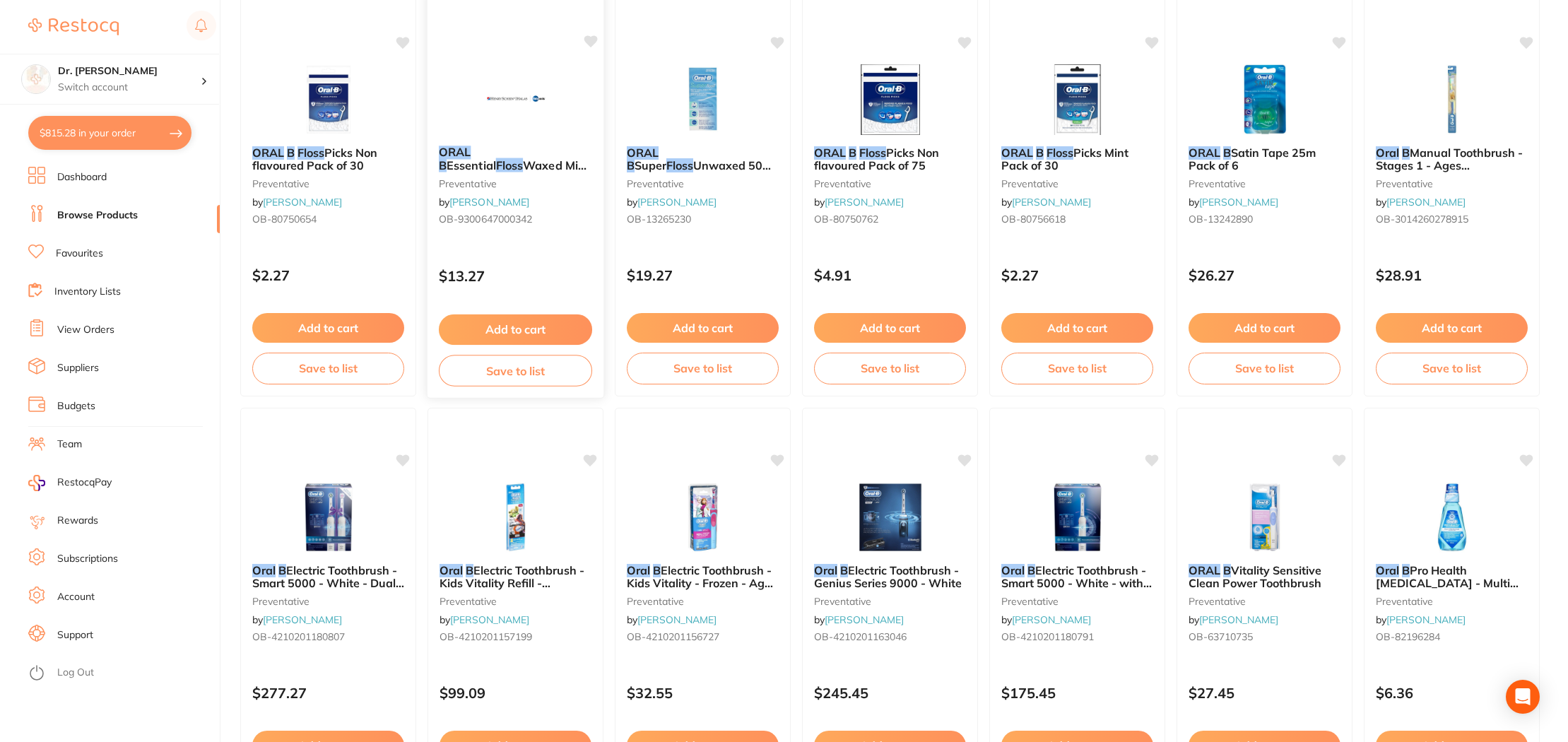
click at [527, 322] on button "Add to cart" at bounding box center [515, 330] width 153 height 30
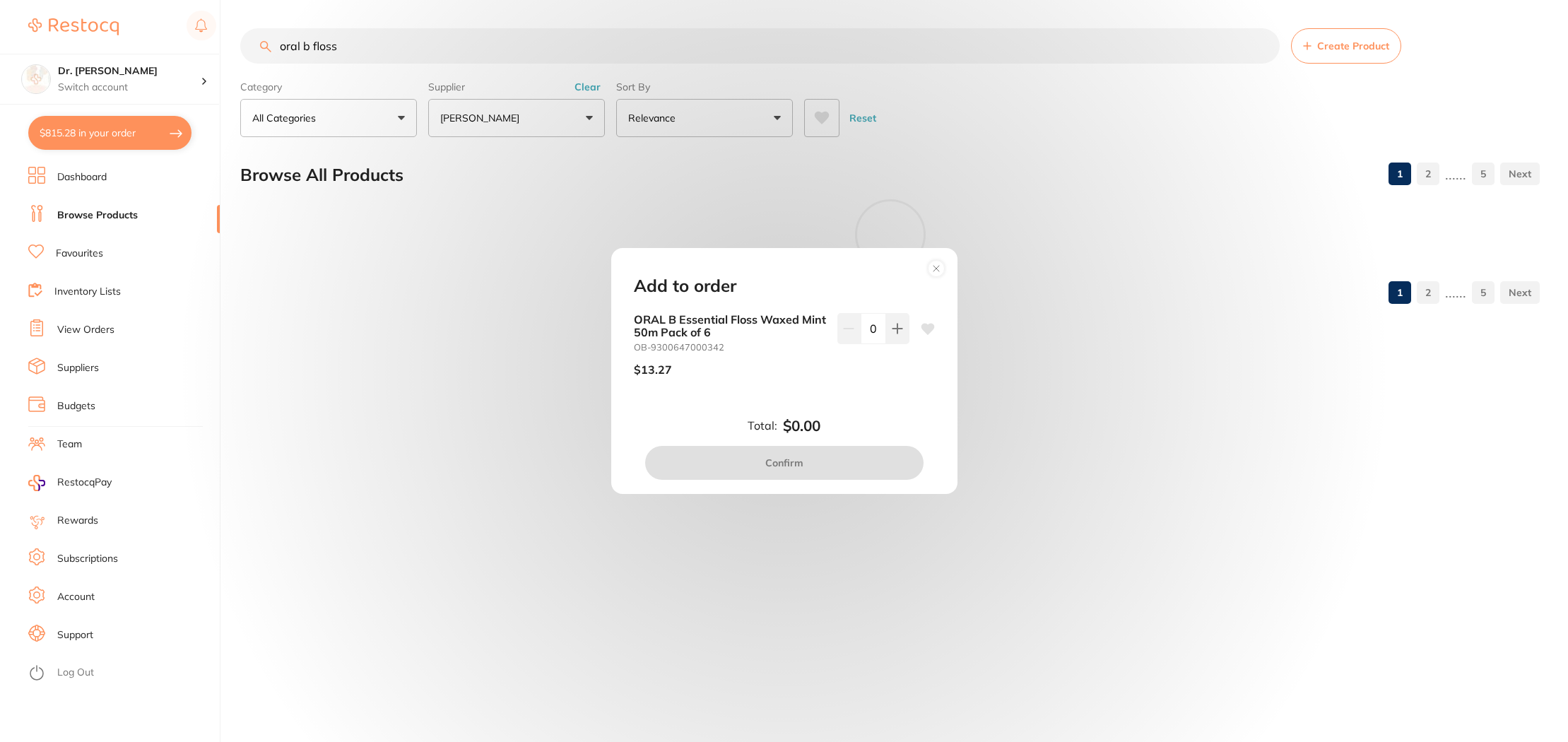
scroll to position [0, 0]
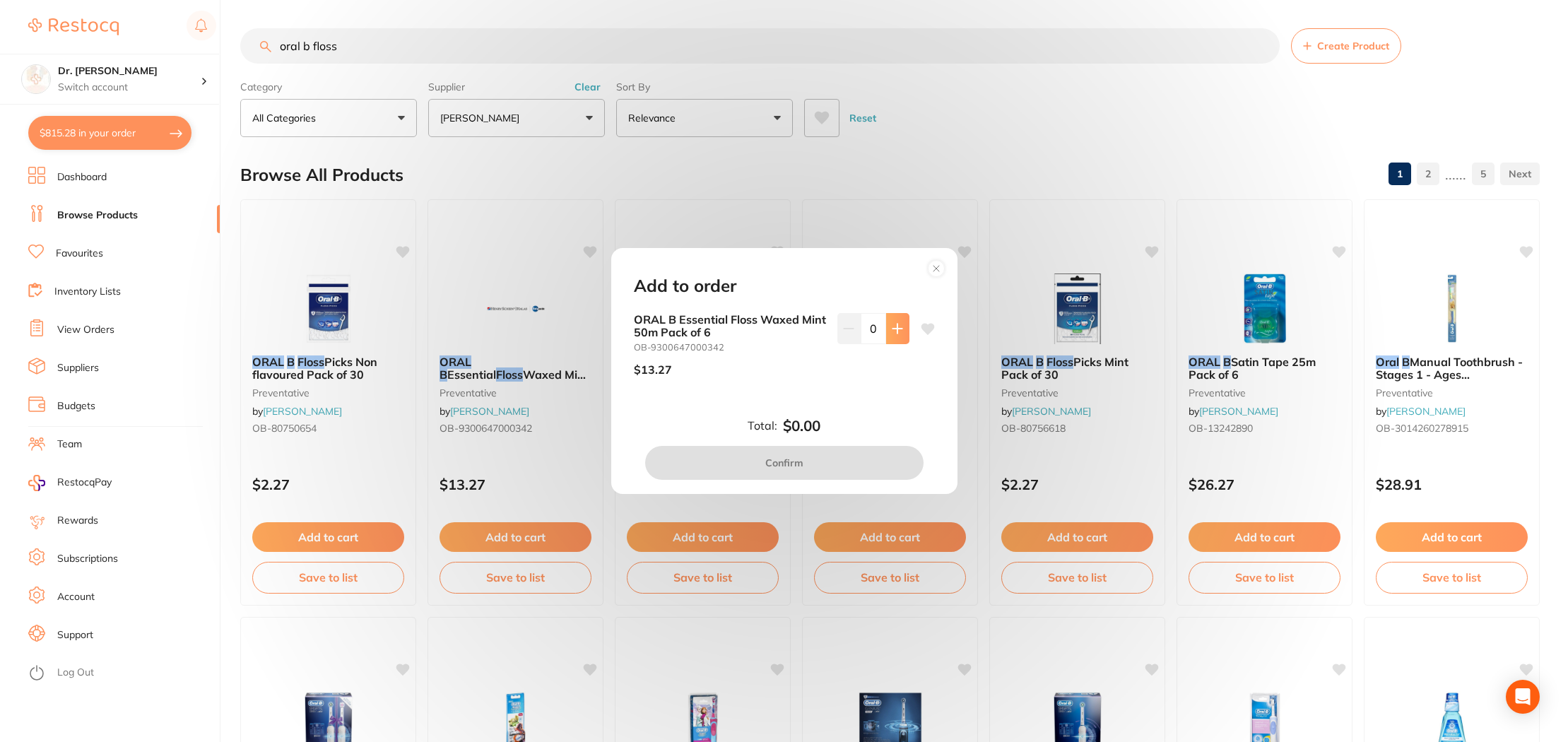
click at [898, 330] on icon at bounding box center [898, 329] width 12 height 12
type input "1"
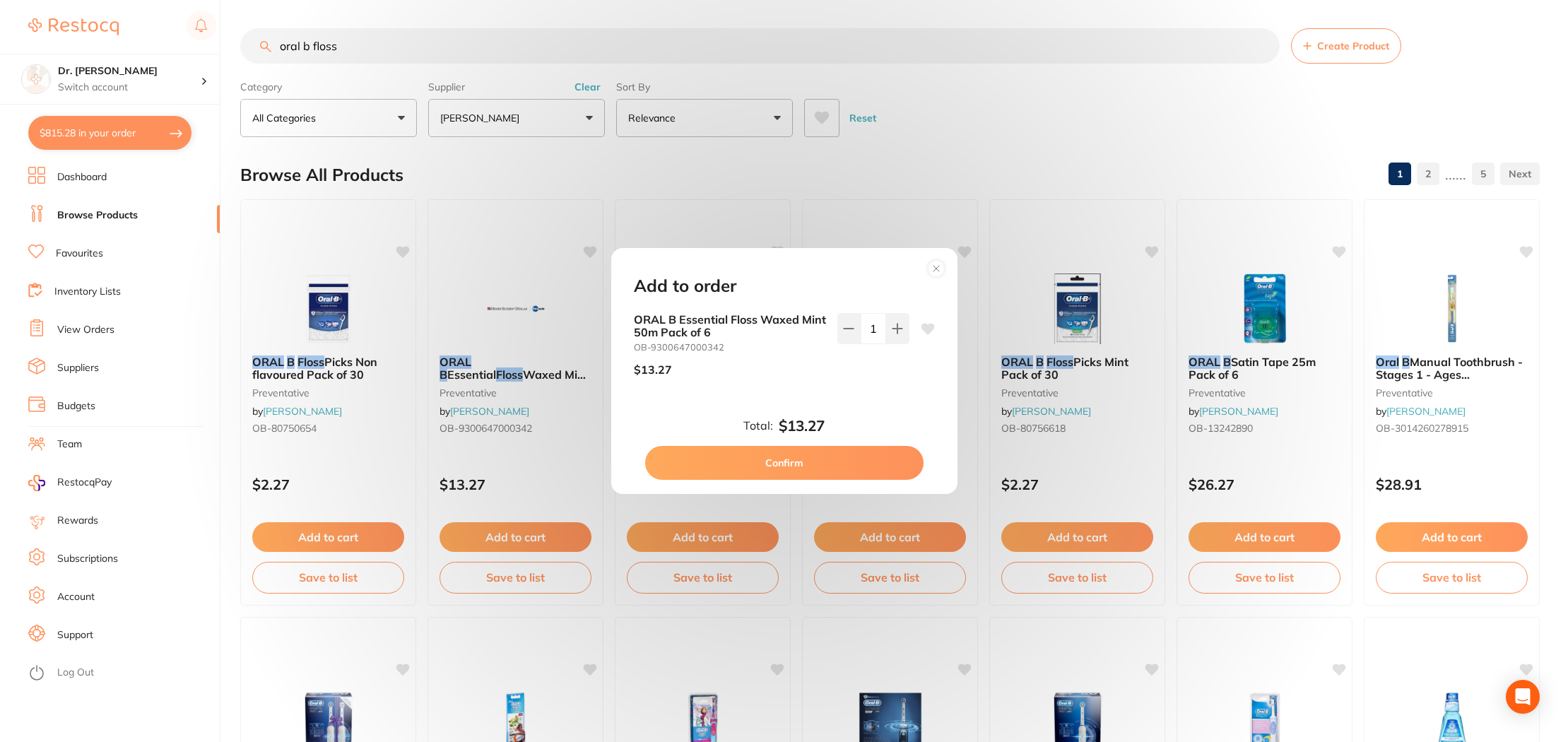
click at [929, 327] on icon at bounding box center [927, 329] width 13 height 12
click at [164, 80] on div "Add to order ORAL B Essential Floss Waxed Mint 50m Pack of 6 OB-9300647000342 $…" at bounding box center [784, 371] width 1568 height 742
